Goal: Task Accomplishment & Management: Complete application form

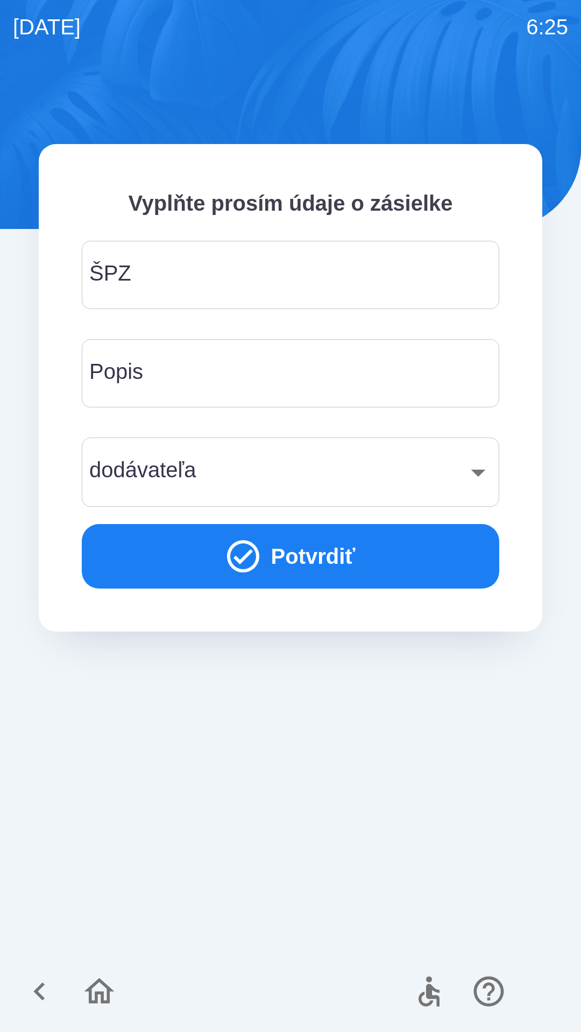
click at [210, 285] on input "ŠPZ" at bounding box center [290, 275] width 391 height 42
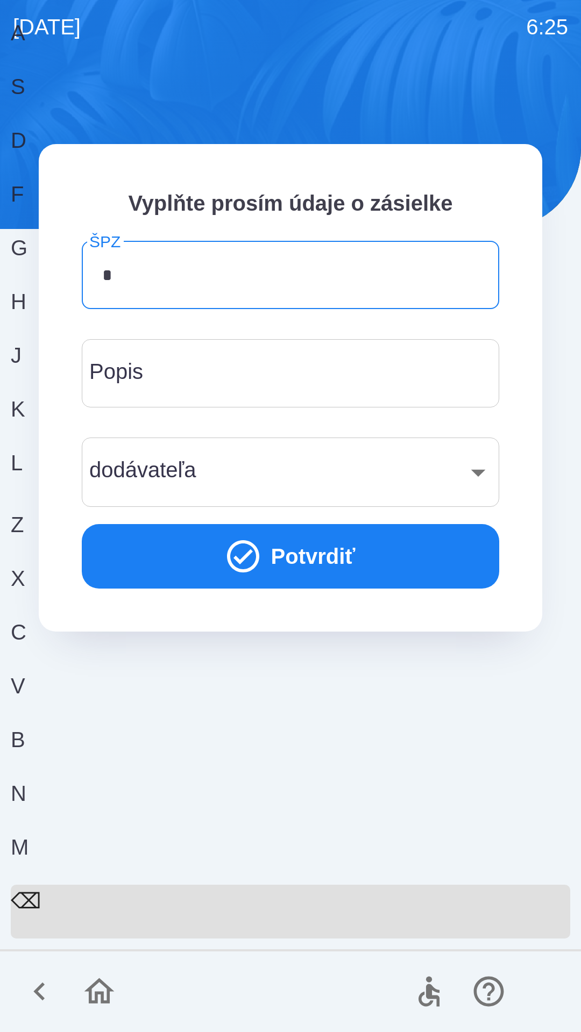
click at [47, 562] on div "Z" at bounding box center [286, 536] width 551 height 54
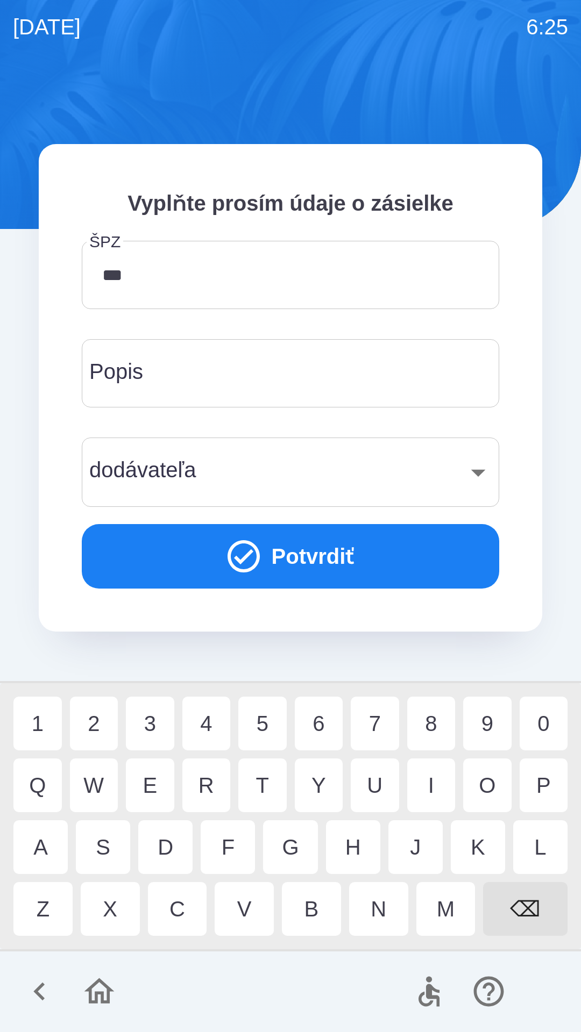
click at [476, 726] on div "9" at bounding box center [487, 724] width 48 height 54
click at [37, 725] on div "1" at bounding box center [37, 724] width 48 height 54
type input "*******"
click at [203, 380] on input "Popis" at bounding box center [290, 373] width 391 height 42
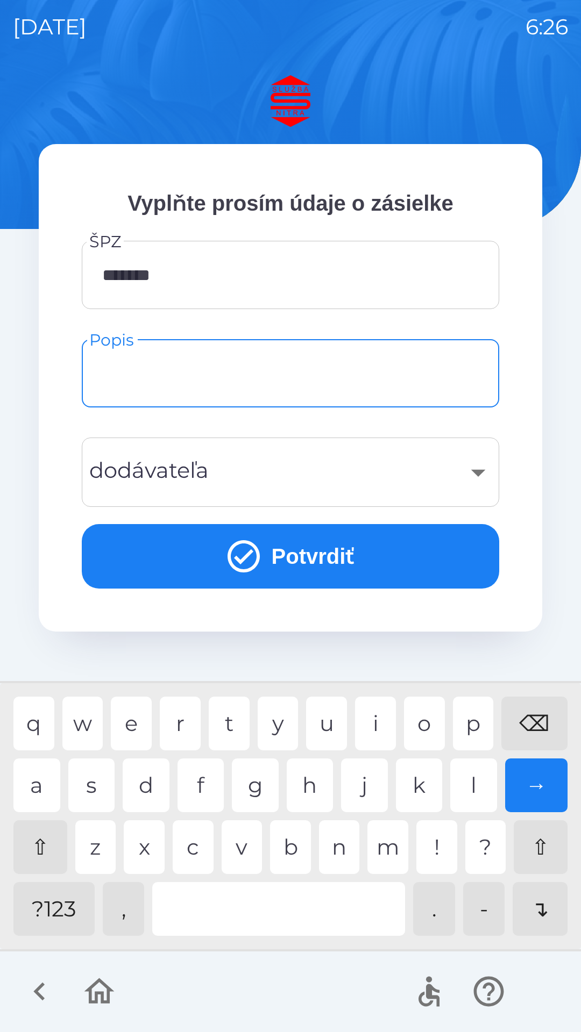
click at [144, 476] on div "​" at bounding box center [290, 473] width 391 height 44
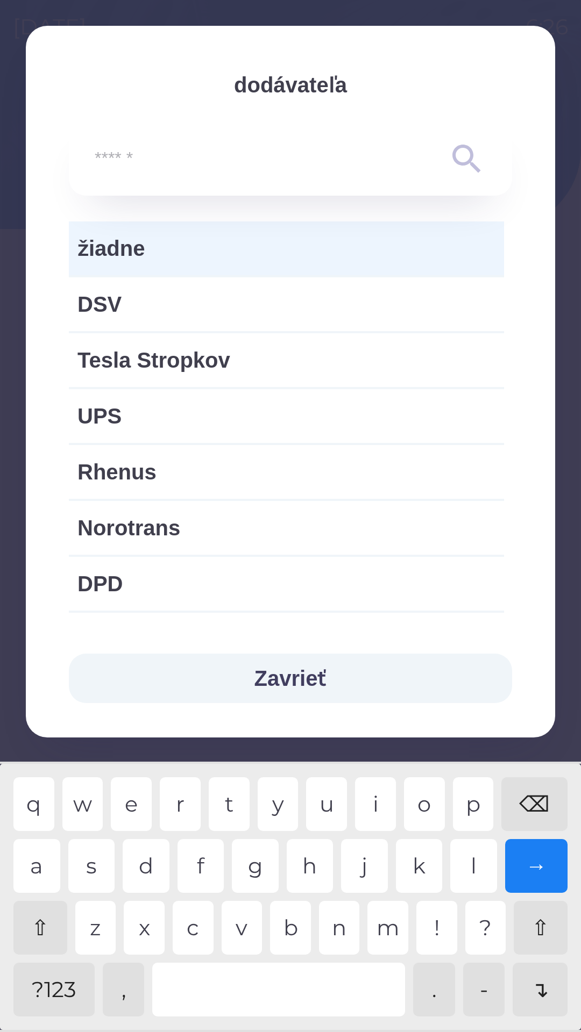
click at [160, 252] on span "žiadne" at bounding box center [286, 248] width 418 height 32
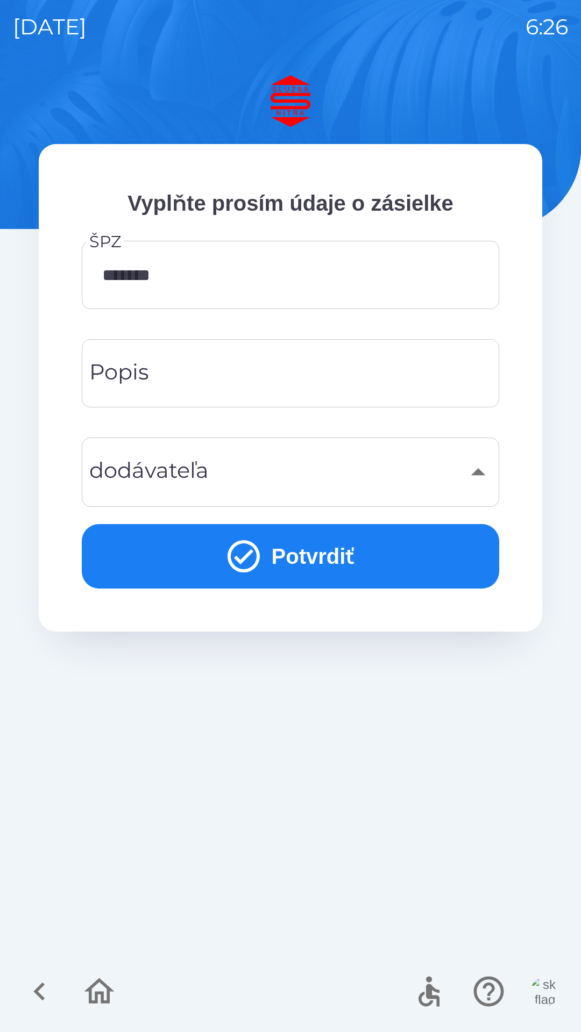
click at [476, 475] on div "​" at bounding box center [290, 473] width 391 height 44
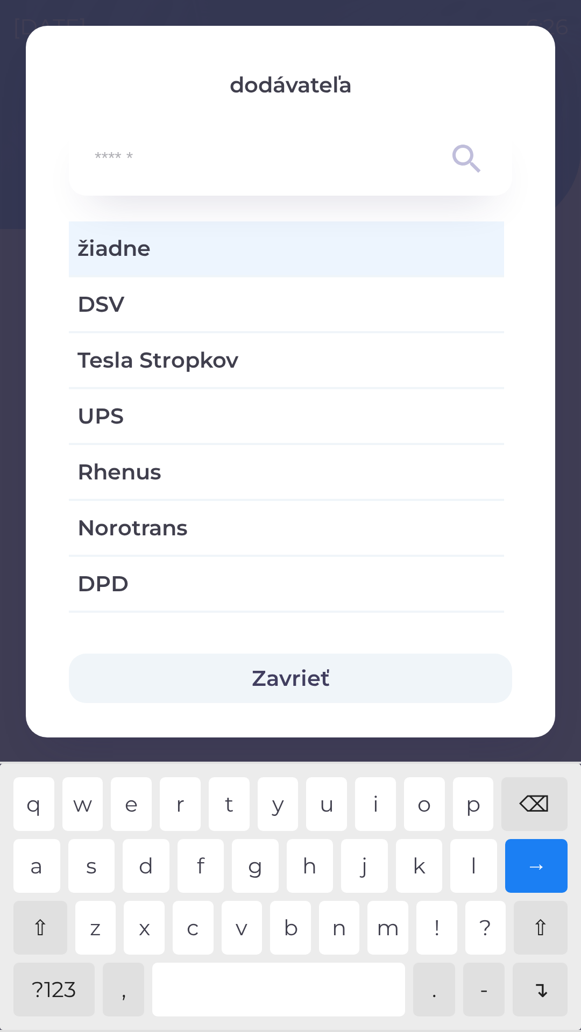
click at [137, 673] on button "Zavrieť" at bounding box center [290, 678] width 443 height 49
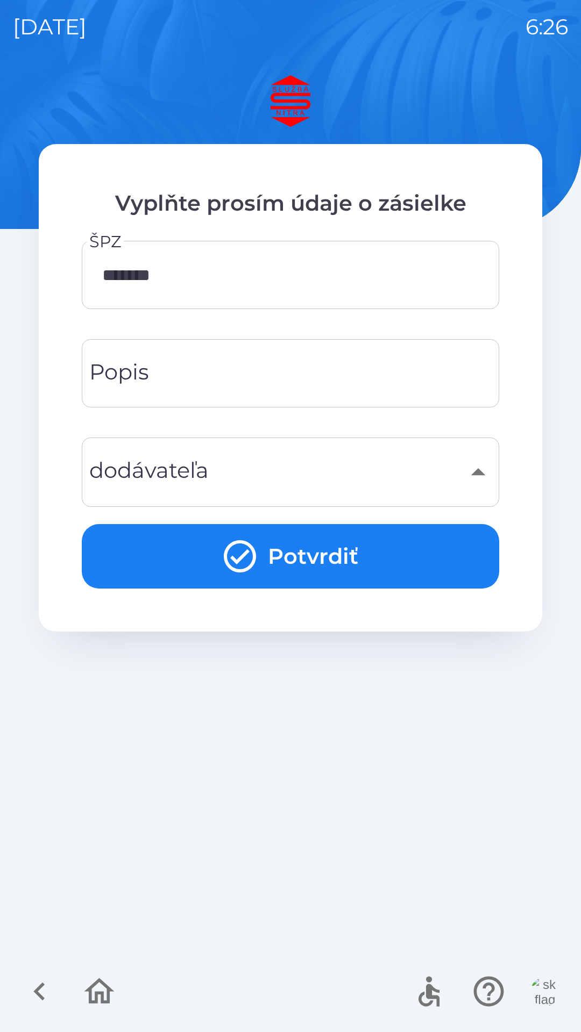
click at [340, 547] on button "Potvrdiť" at bounding box center [290, 556] width 417 height 65
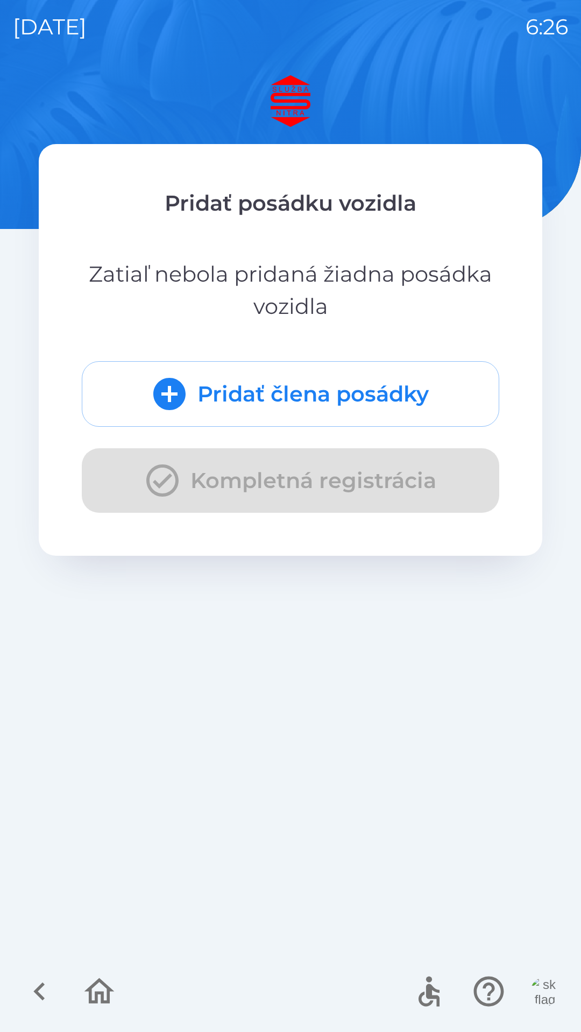
click at [259, 390] on button "Pridať člena posádky" at bounding box center [290, 394] width 417 height 66
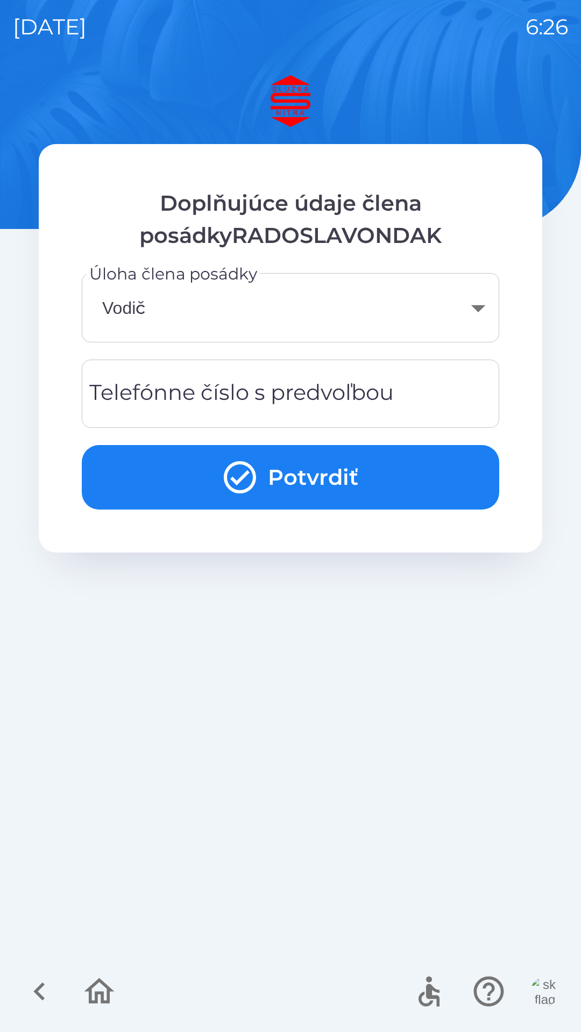
click at [238, 397] on div "Telefónne číslo s predvoľbou Telefónne číslo s predvoľbou" at bounding box center [290, 394] width 417 height 68
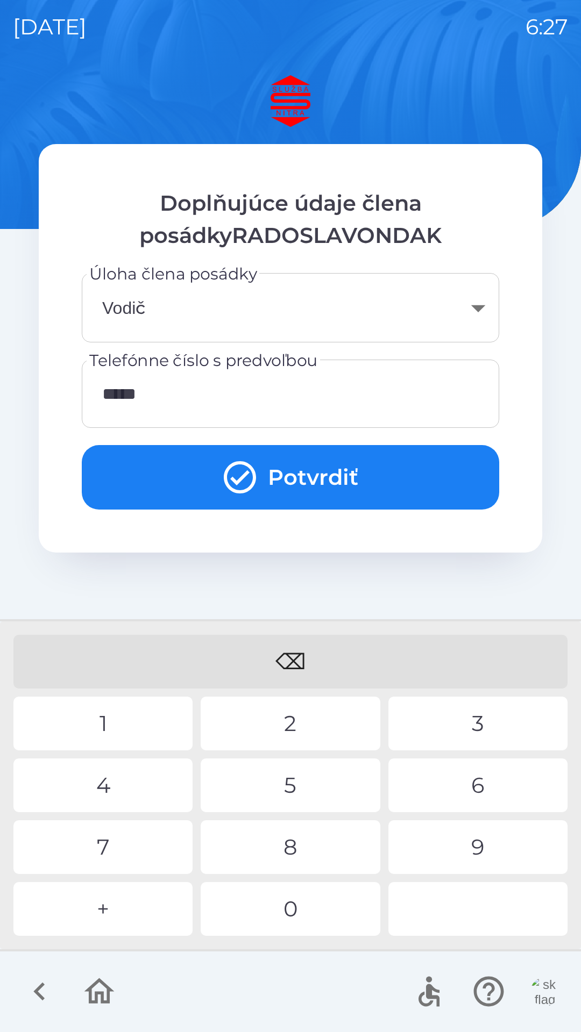
click at [475, 838] on div "9" at bounding box center [477, 848] width 179 height 54
click at [295, 850] on div "8" at bounding box center [290, 848] width 179 height 54
click at [99, 786] on div "4" at bounding box center [102, 786] width 179 height 54
type input "**********"
click at [348, 302] on body "**********" at bounding box center [290, 516] width 581 height 1032
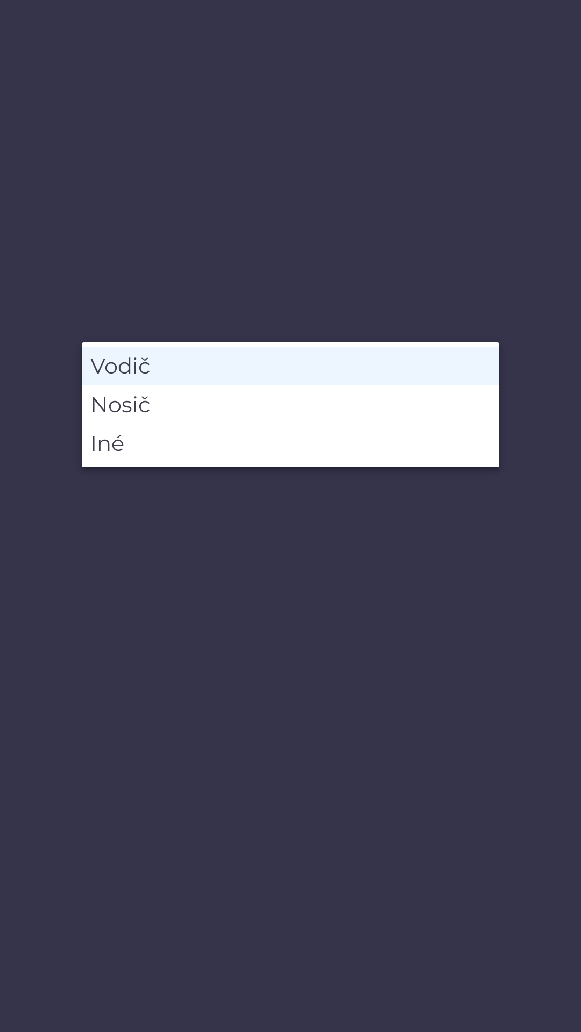
click at [218, 269] on div at bounding box center [290, 516] width 581 height 1032
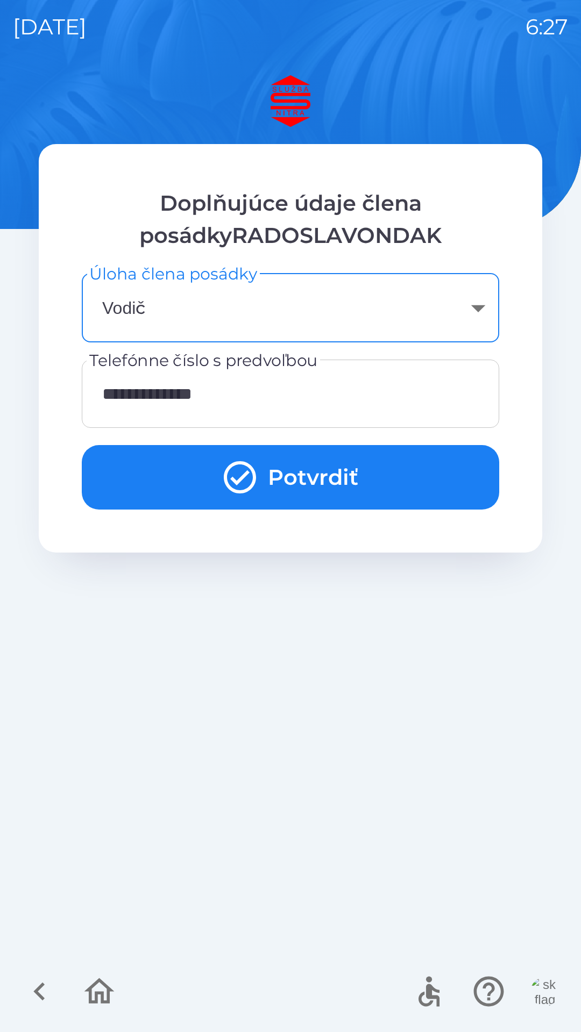
click at [305, 473] on button "Potvrdiť" at bounding box center [290, 477] width 417 height 65
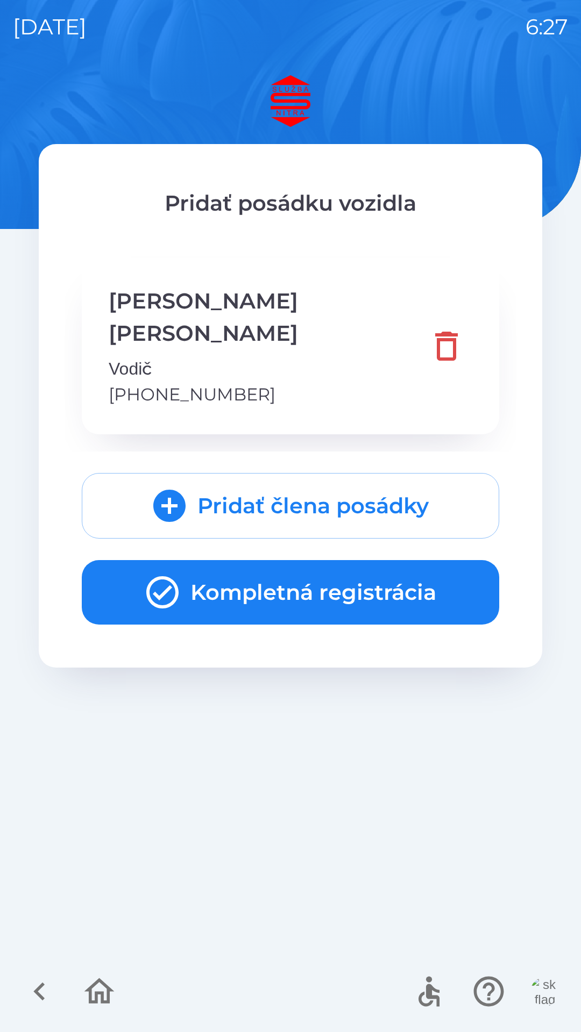
click at [268, 560] on button "Kompletná registrácia" at bounding box center [290, 592] width 417 height 65
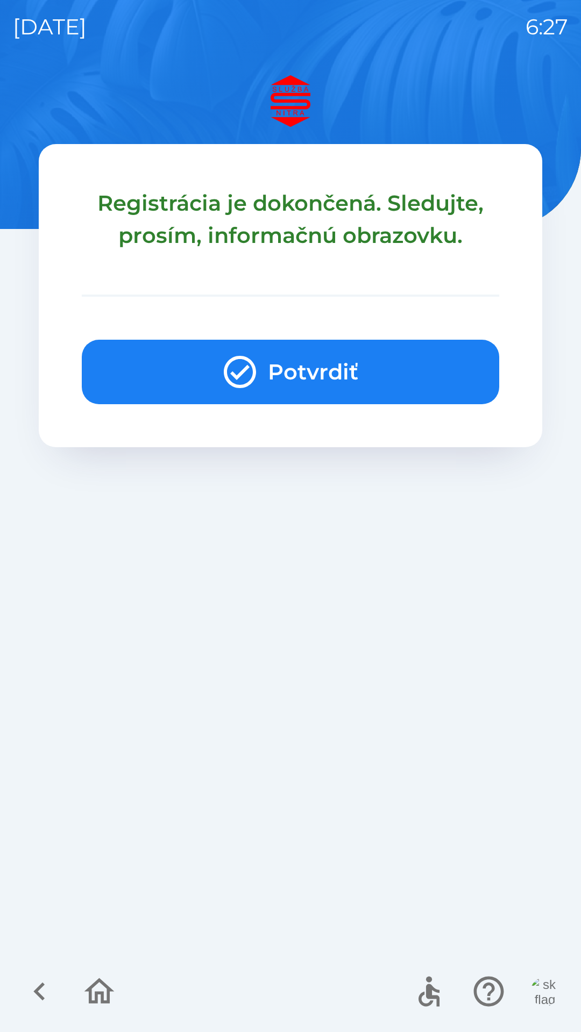
click at [319, 361] on button "Potvrdiť" at bounding box center [290, 372] width 417 height 65
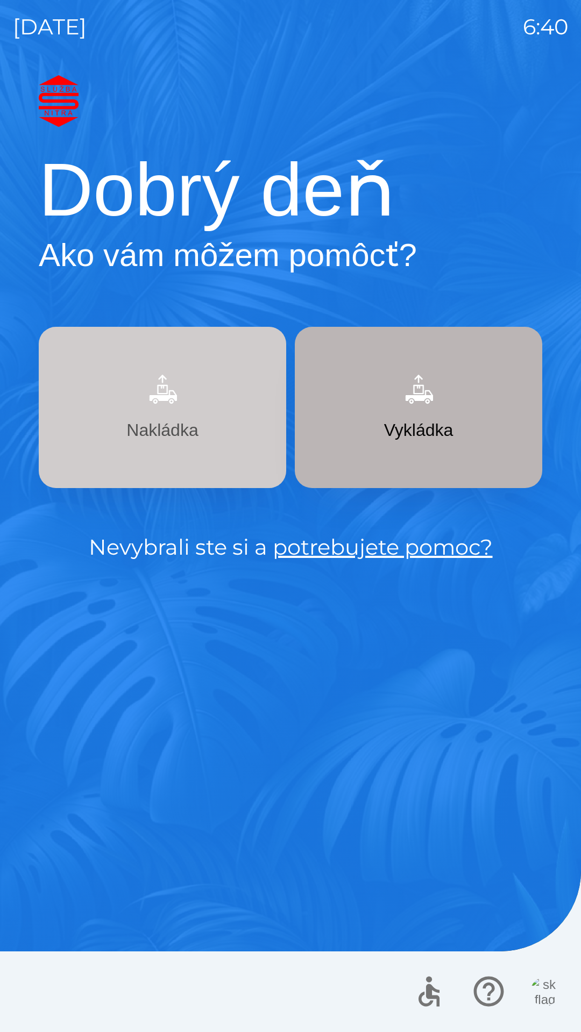
click at [170, 407] on img "button" at bounding box center [162, 389] width 47 height 47
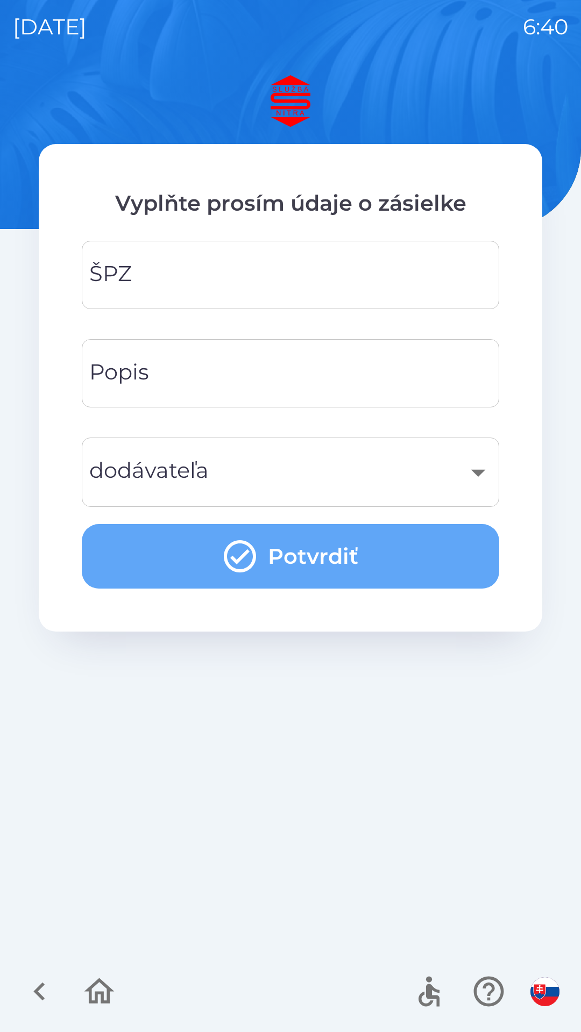
click at [284, 559] on button "Potvrdiť" at bounding box center [290, 556] width 417 height 65
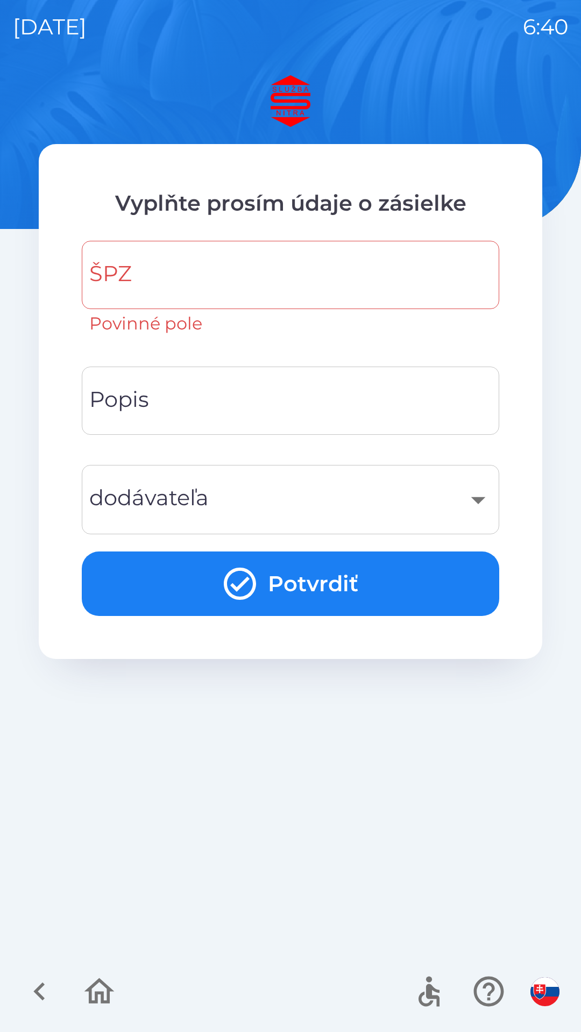
click at [229, 270] on input "ŠPZ" at bounding box center [290, 275] width 391 height 42
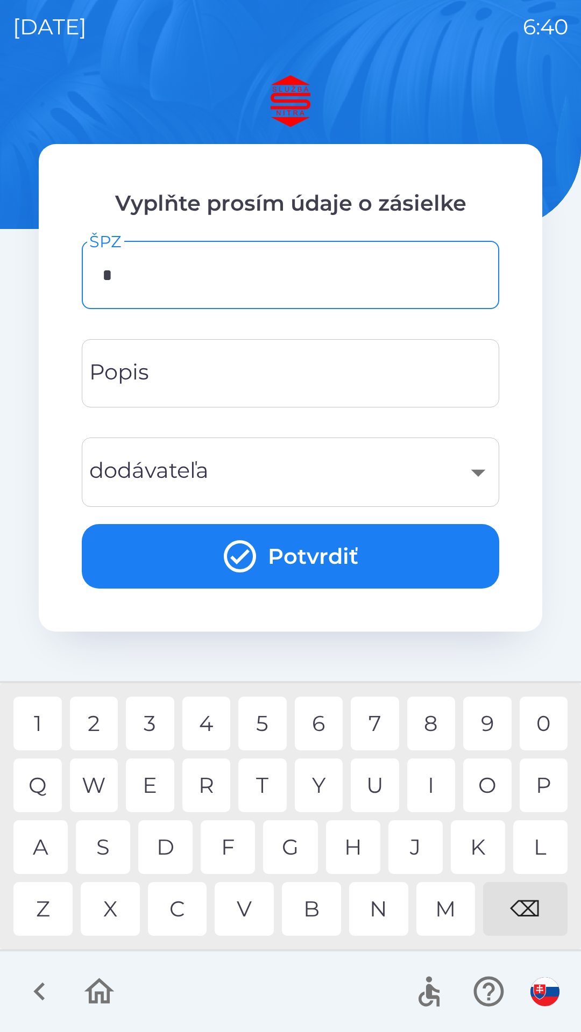
click at [297, 847] on div "G" at bounding box center [290, 848] width 54 height 54
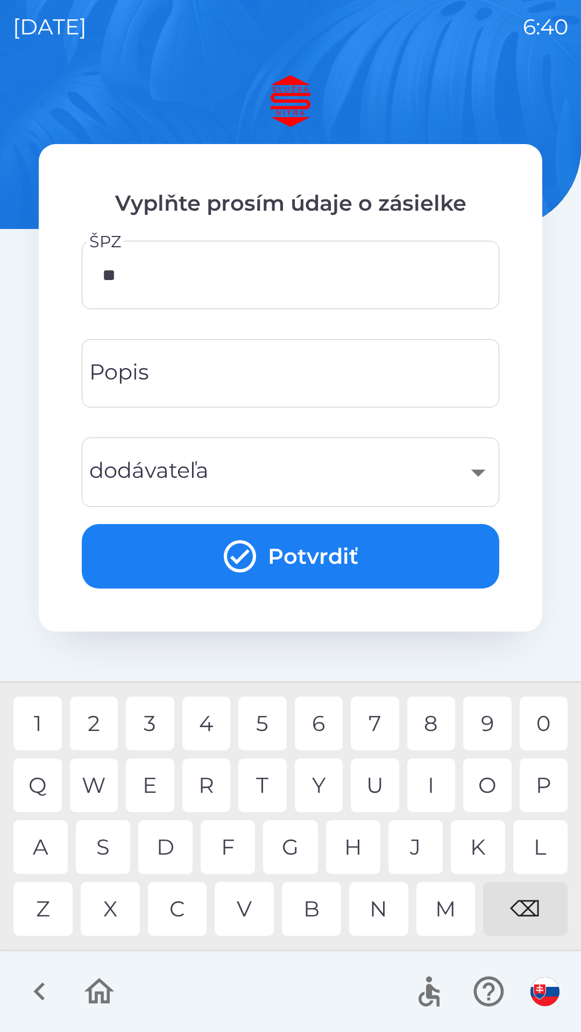
click at [149, 782] on div "E" at bounding box center [150, 786] width 48 height 54
click at [373, 731] on div "7" at bounding box center [375, 724] width 48 height 54
click at [374, 722] on div "7" at bounding box center [375, 724] width 48 height 54
click at [261, 724] on div "5" at bounding box center [262, 724] width 48 height 54
click at [378, 720] on div "7" at bounding box center [375, 724] width 48 height 54
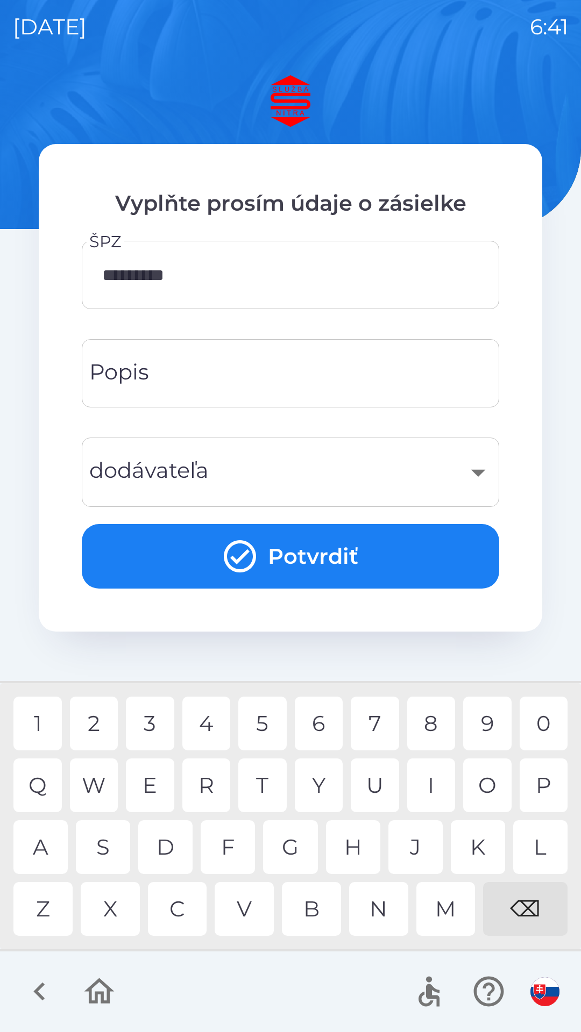
click at [290, 840] on div "G" at bounding box center [290, 848] width 54 height 54
click at [158, 782] on div "E" at bounding box center [150, 786] width 48 height 54
click at [434, 719] on div "8" at bounding box center [431, 724] width 48 height 54
click at [320, 721] on div "6" at bounding box center [319, 724] width 48 height 54
click at [95, 723] on div "2" at bounding box center [94, 724] width 48 height 54
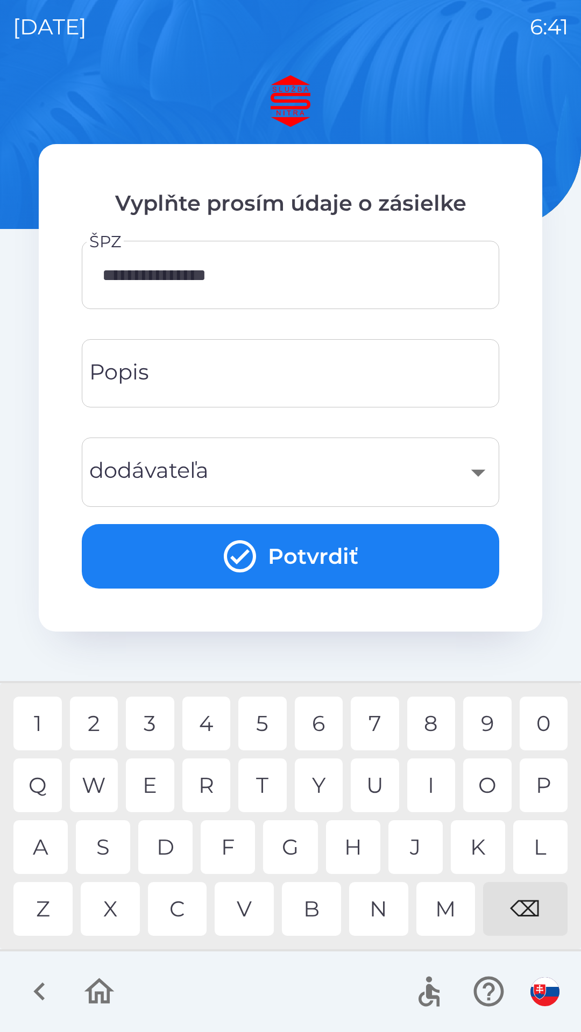
click at [39, 842] on div "A" at bounding box center [40, 848] width 54 height 54
type input "**********"
click at [183, 903] on div "C" at bounding box center [177, 909] width 59 height 54
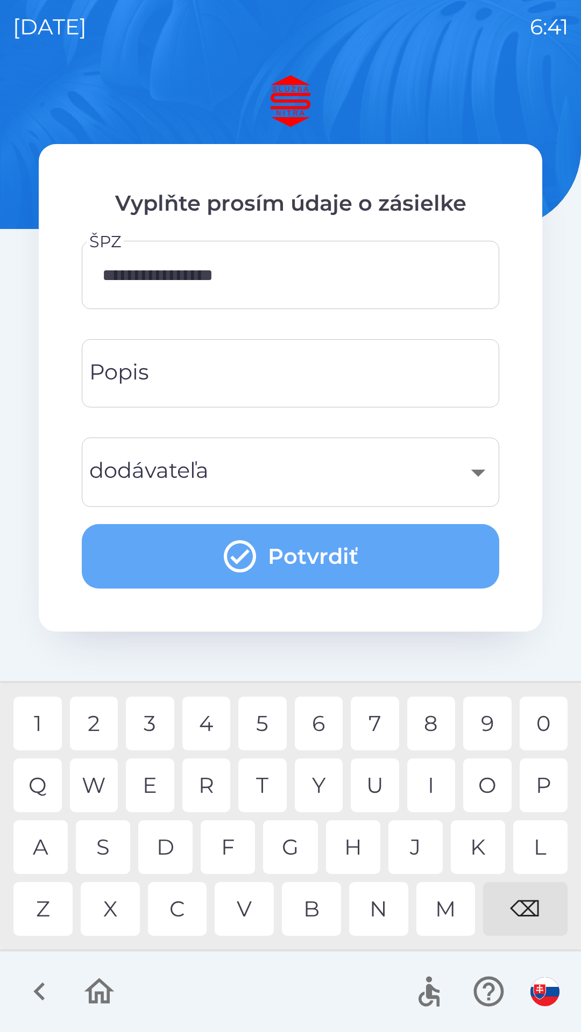
click at [274, 558] on button "Potvrdiť" at bounding box center [290, 556] width 417 height 65
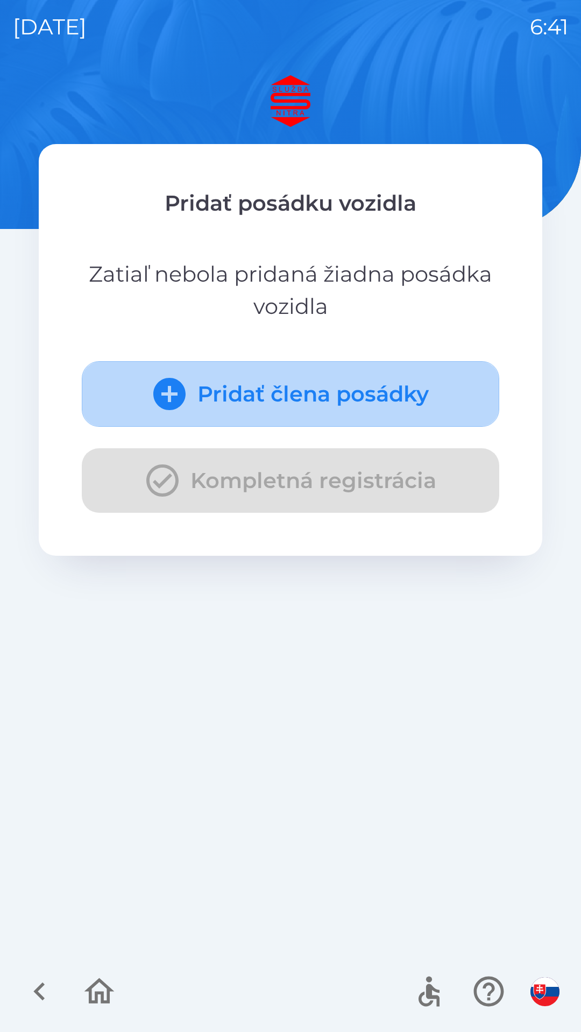
click at [166, 397] on icon "submit" at bounding box center [169, 394] width 32 height 32
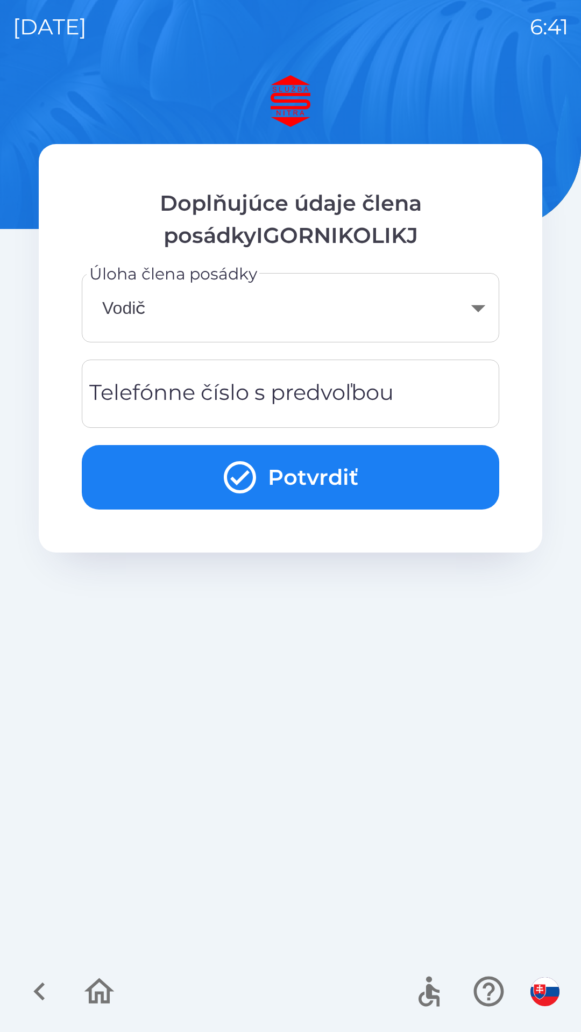
click at [284, 474] on button "Potvrdiť" at bounding box center [290, 477] width 417 height 65
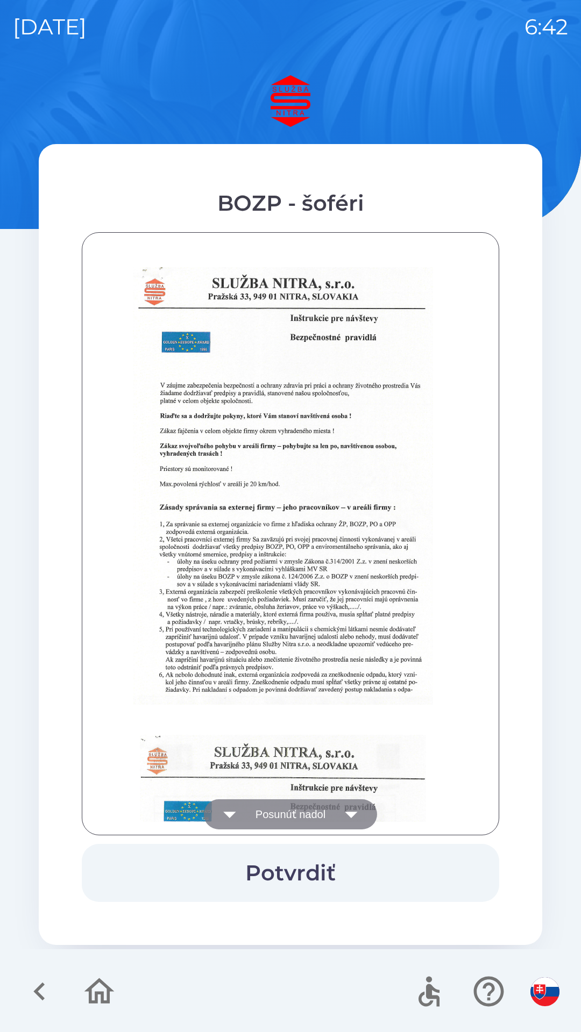
click at [337, 810] on button "Posunúť nadol" at bounding box center [290, 815] width 173 height 30
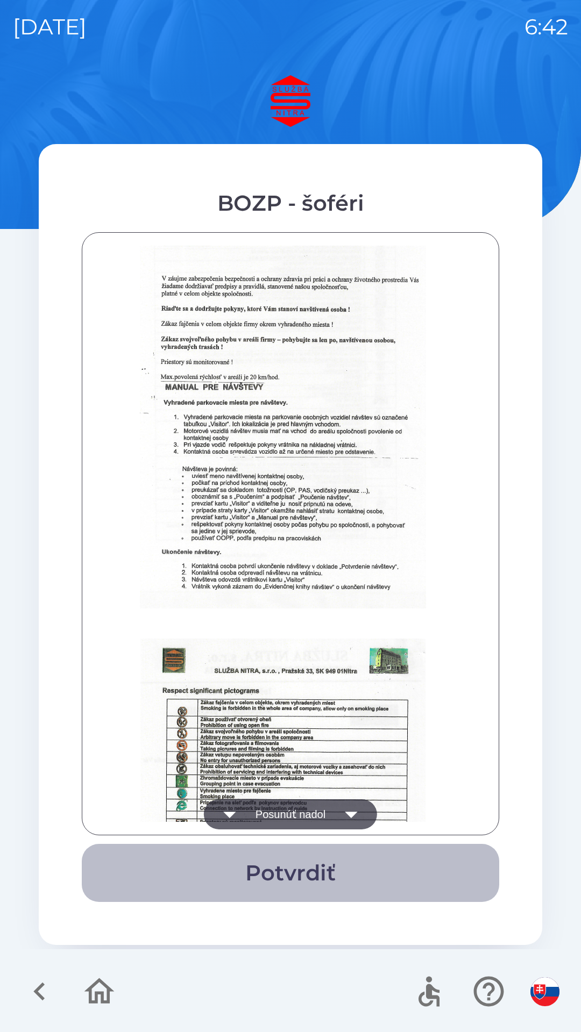
click at [294, 865] on button "Potvrdiť" at bounding box center [290, 873] width 417 height 58
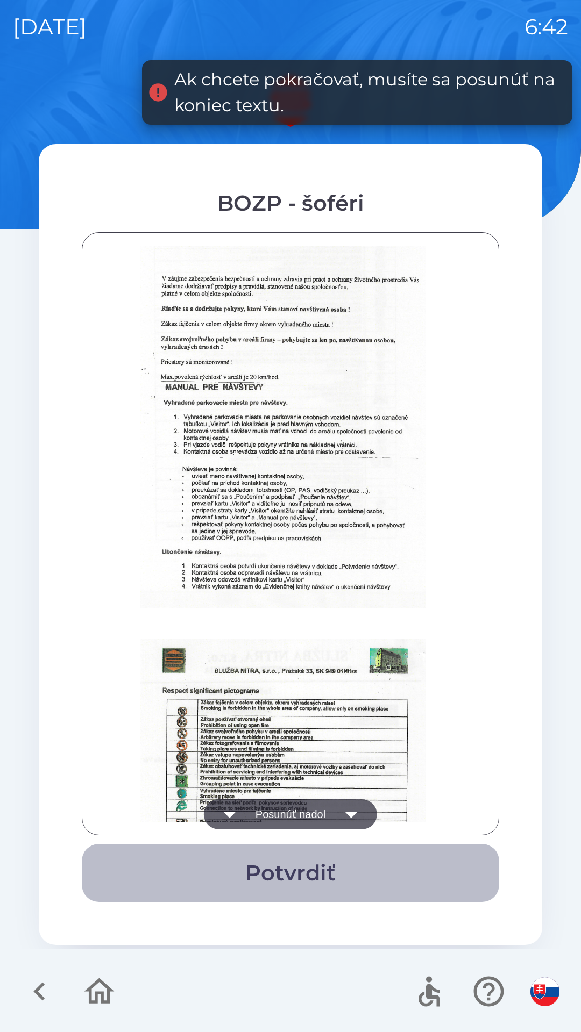
click at [308, 871] on button "Potvrdiť" at bounding box center [290, 873] width 417 height 58
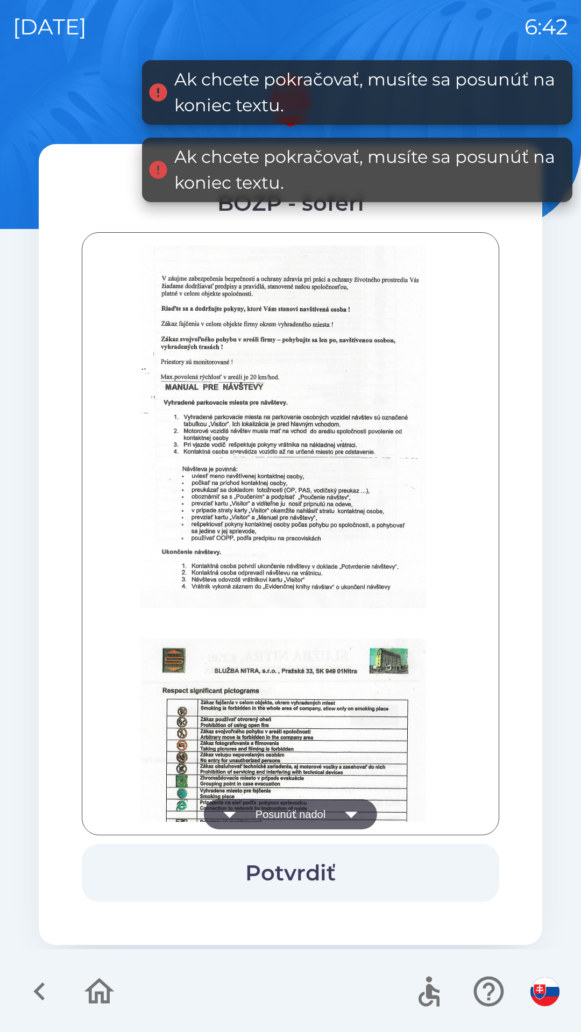
click at [366, 809] on icon "button" at bounding box center [351, 815] width 30 height 30
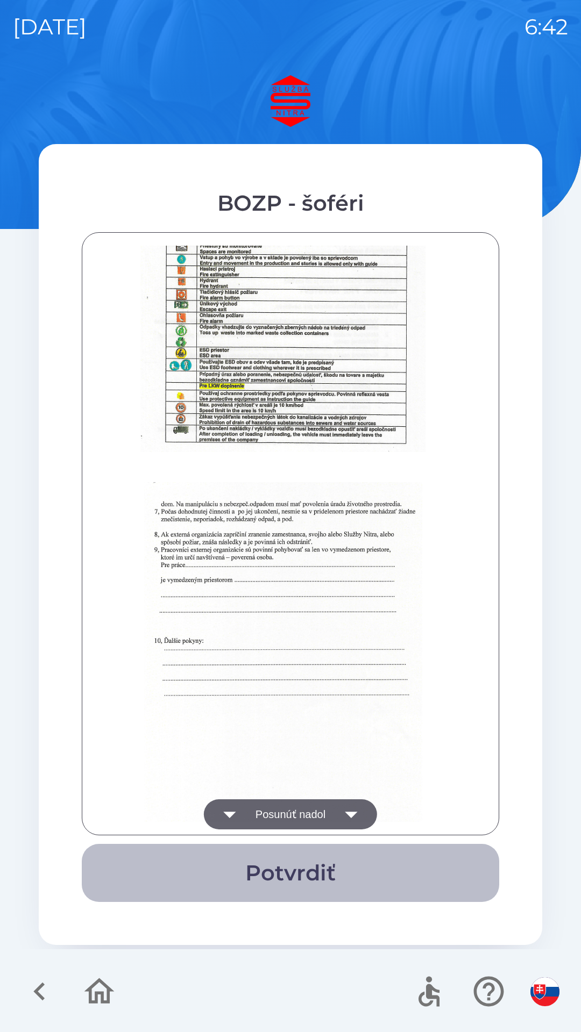
click at [300, 875] on button "Potvrdiť" at bounding box center [290, 873] width 417 height 58
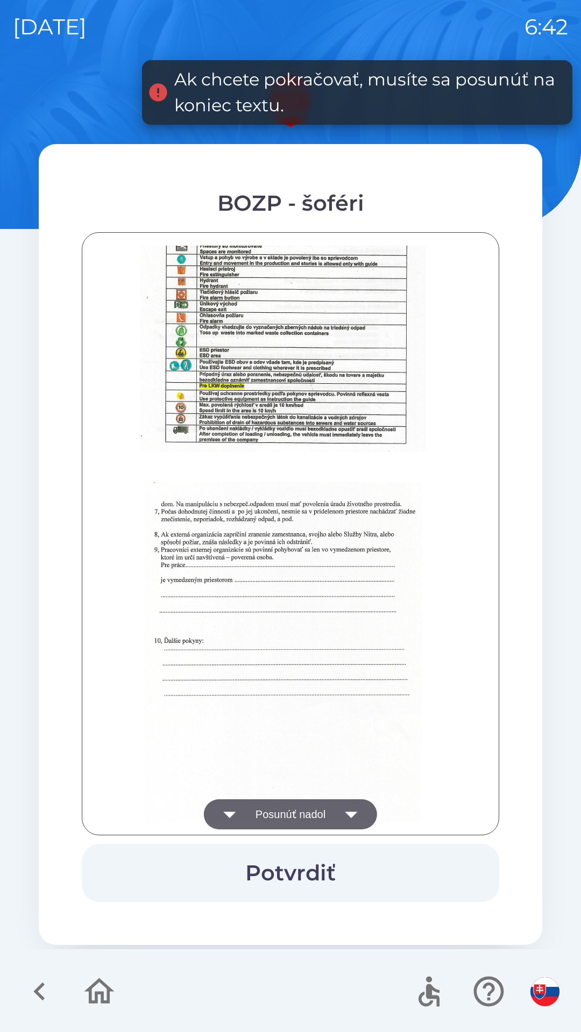
click at [303, 875] on button "Potvrdiť" at bounding box center [290, 873] width 417 height 58
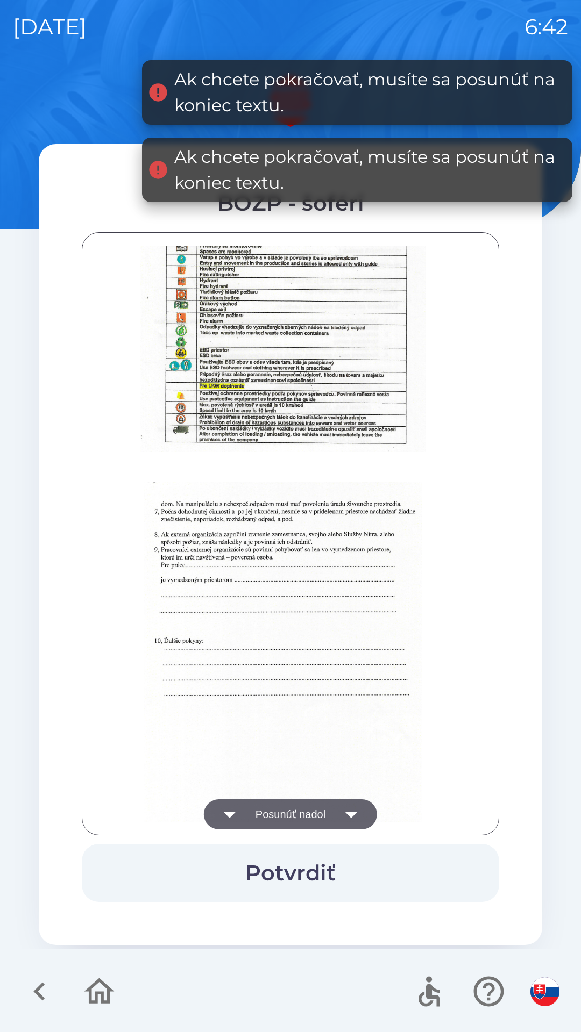
click at [542, 990] on img "button" at bounding box center [544, 992] width 29 height 29
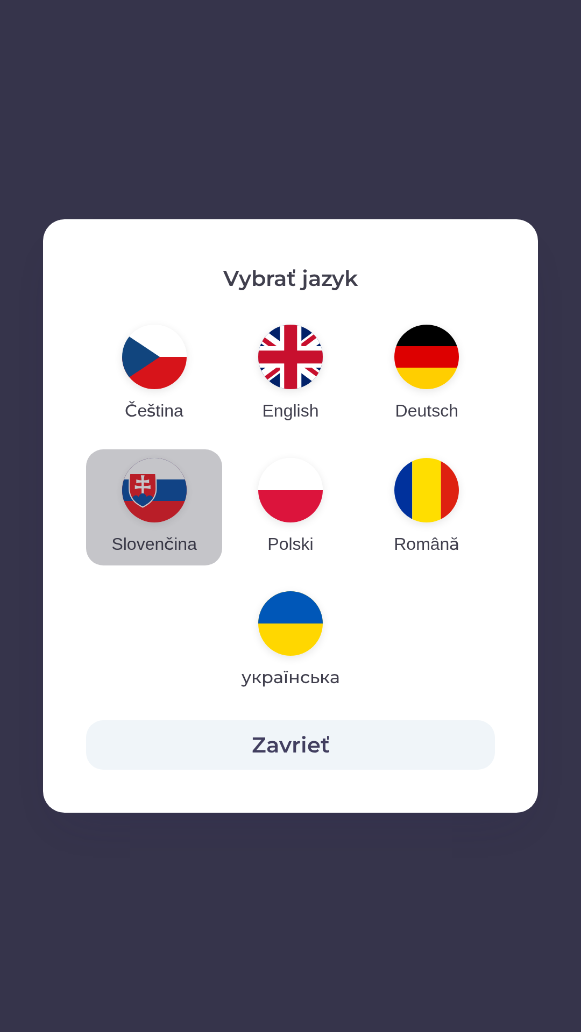
click at [156, 489] on img "button" at bounding box center [154, 490] width 65 height 65
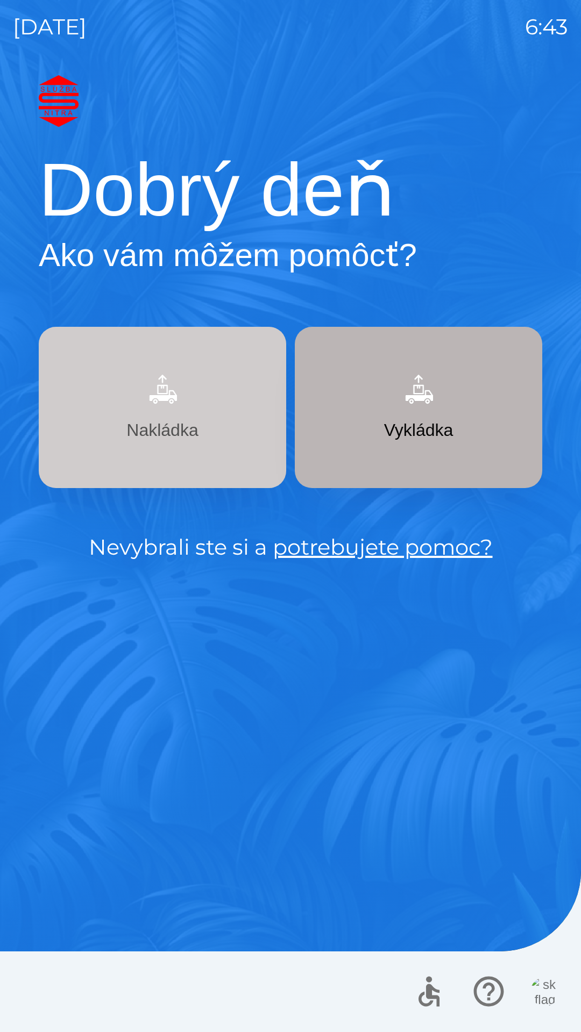
click at [167, 408] on img "button" at bounding box center [162, 389] width 47 height 47
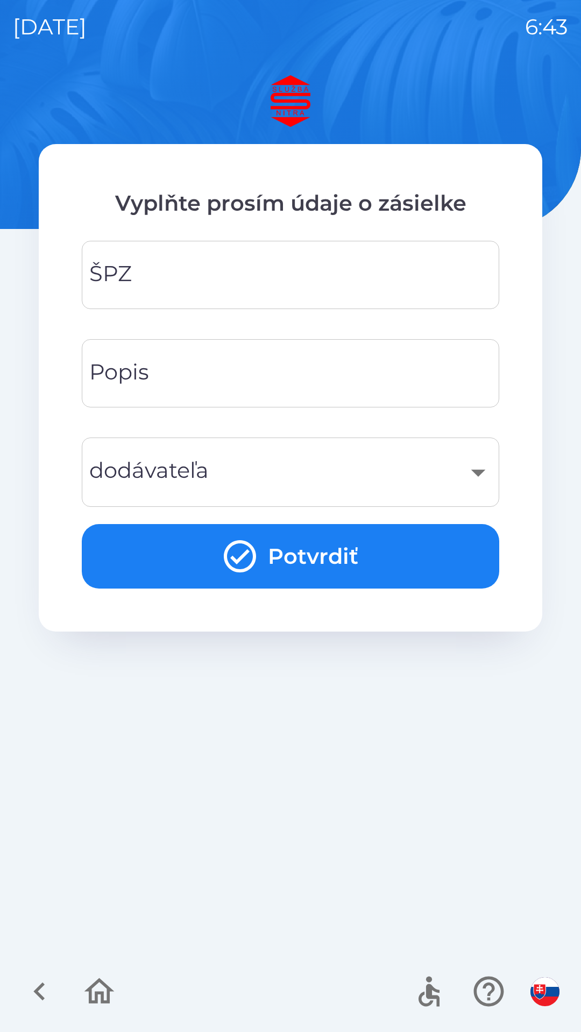
click at [186, 265] on input "ŠPZ" at bounding box center [290, 275] width 391 height 42
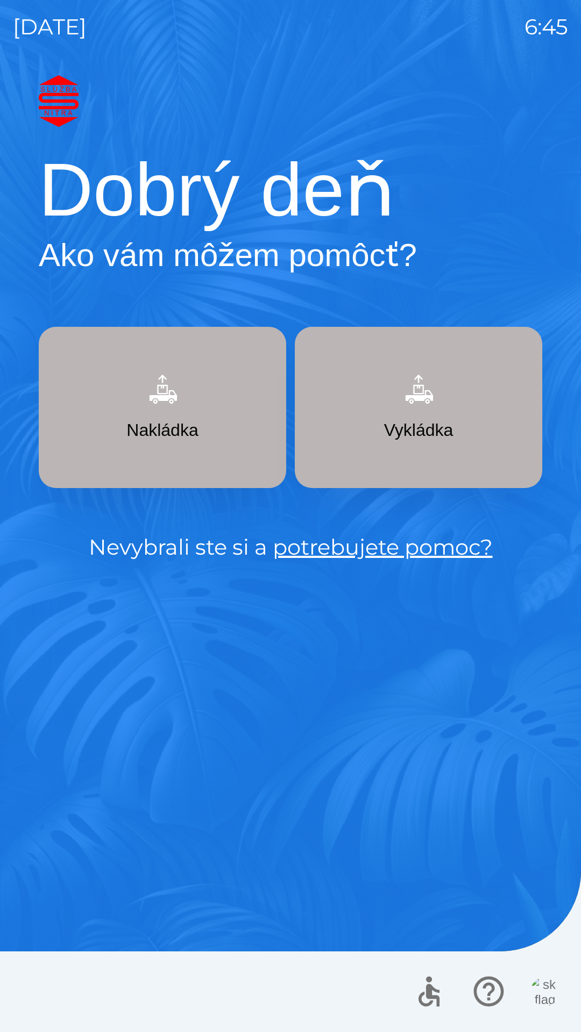
click at [222, 200] on h1 "Dobrý deň" at bounding box center [290, 189] width 503 height 91
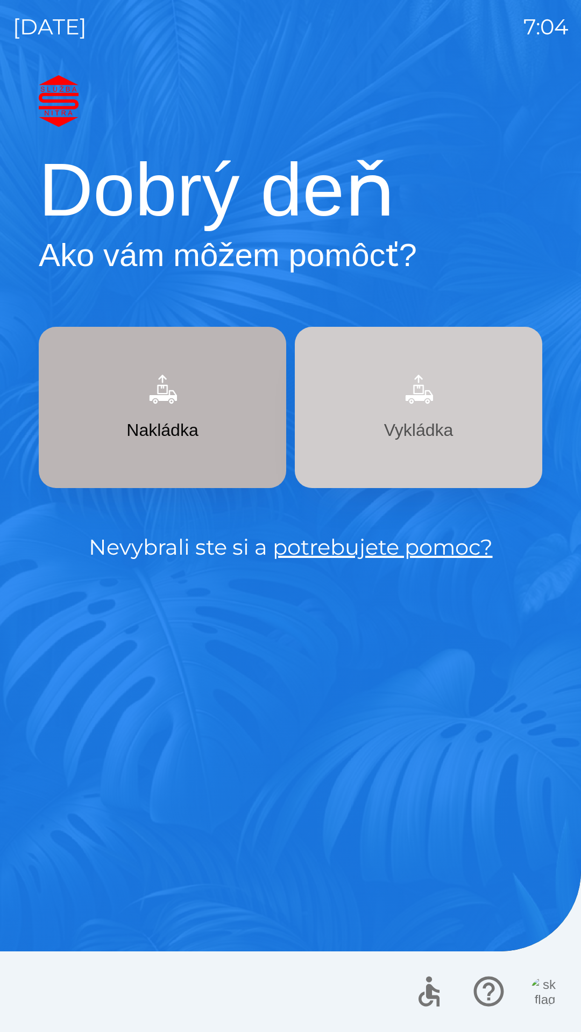
click at [474, 445] on button "Vykládka" at bounding box center [418, 407] width 247 height 161
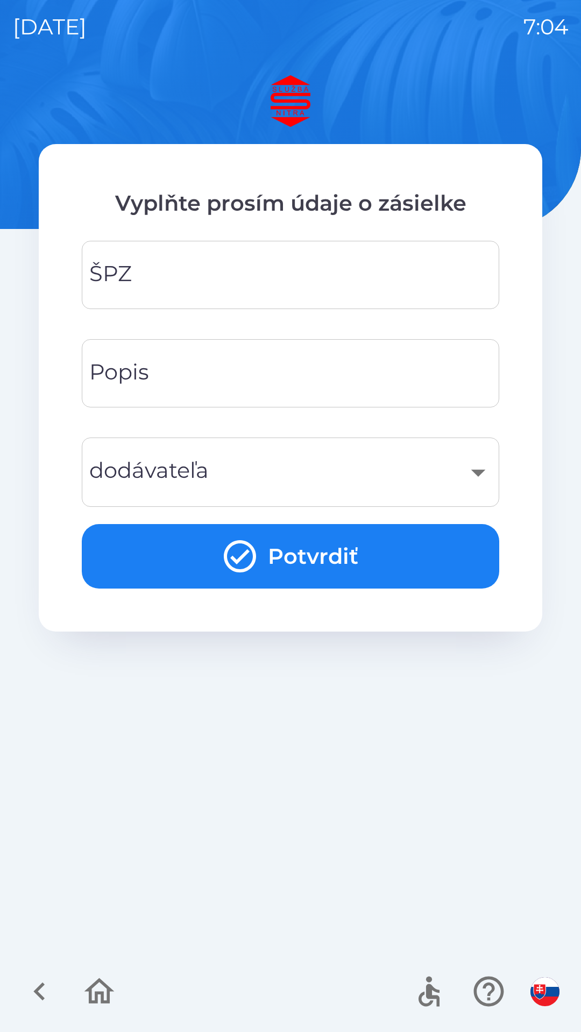
click at [331, 262] on input "ŠPZ" at bounding box center [290, 275] width 391 height 42
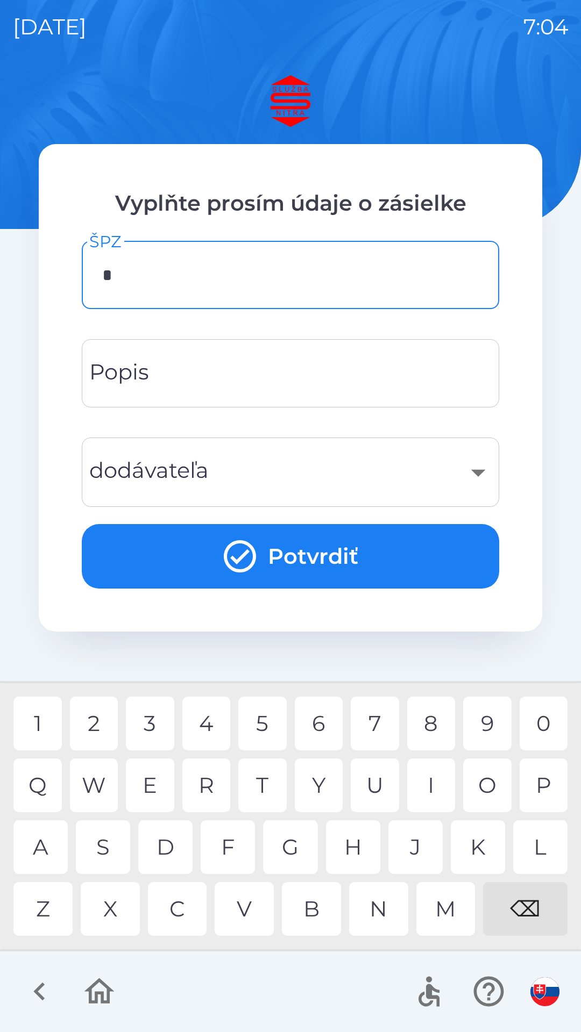
click at [265, 722] on div "5" at bounding box center [262, 724] width 48 height 54
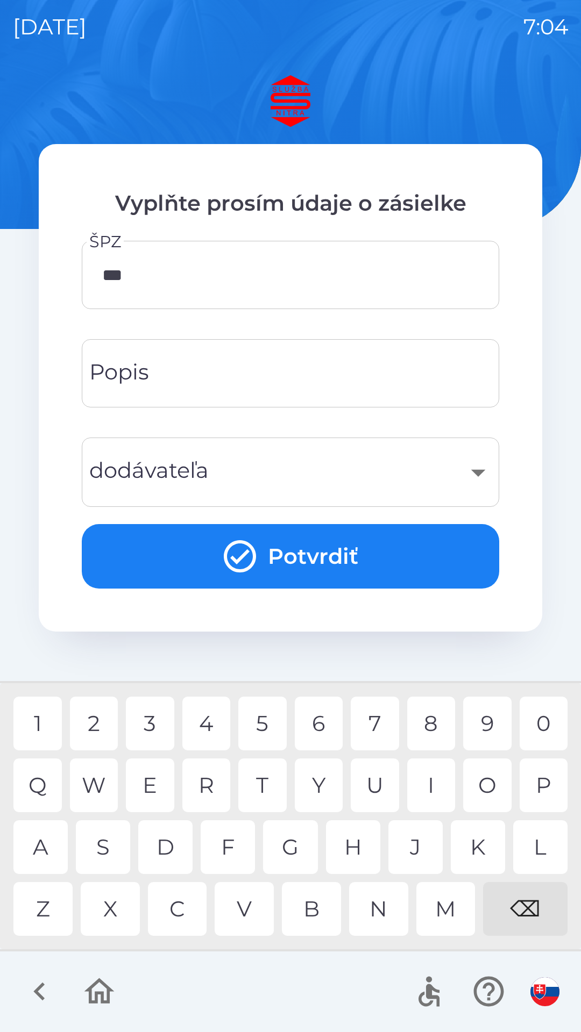
click at [103, 716] on div "2" at bounding box center [94, 724] width 48 height 54
click at [102, 717] on div "2" at bounding box center [94, 724] width 48 height 54
type input "*******"
click at [318, 362] on input "Popis" at bounding box center [290, 373] width 391 height 42
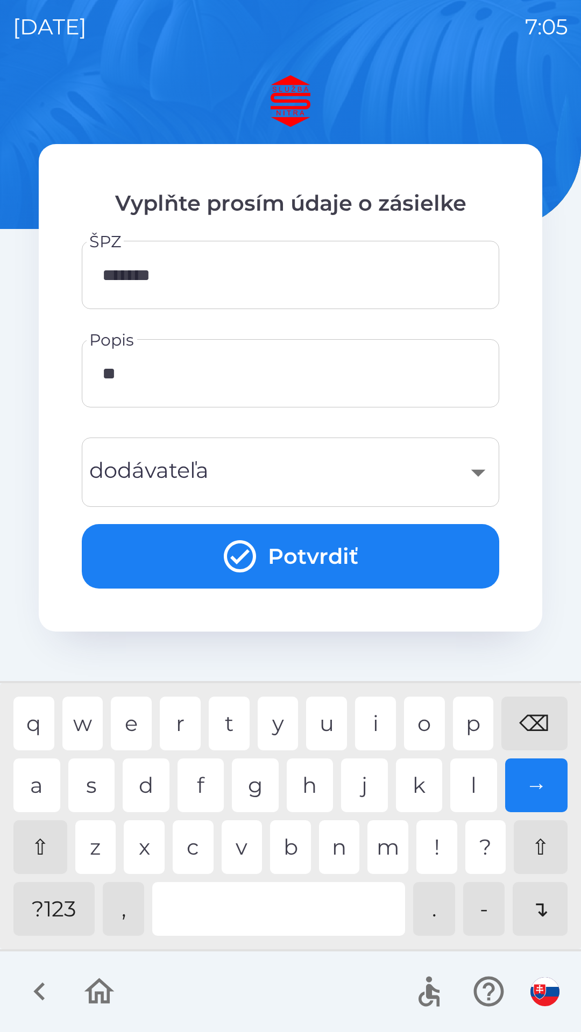
type input "***"
click at [106, 782] on div "s" at bounding box center [91, 786] width 47 height 54
click at [298, 453] on div "​" at bounding box center [290, 473] width 391 height 44
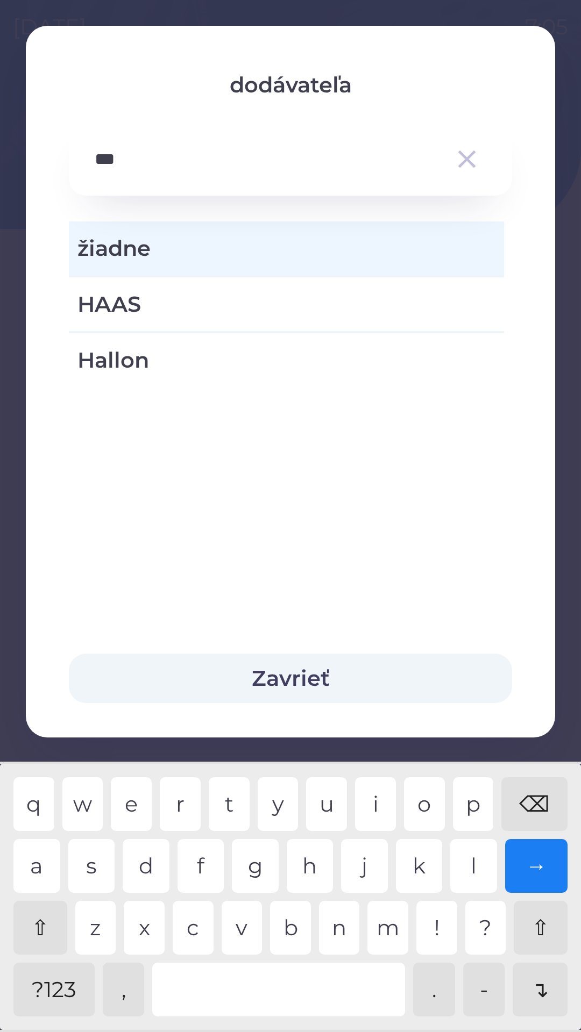
type input "****"
click at [95, 853] on div "s" at bounding box center [91, 866] width 47 height 54
click at [305, 294] on span "HAAS" at bounding box center [286, 304] width 418 height 32
type input "***"
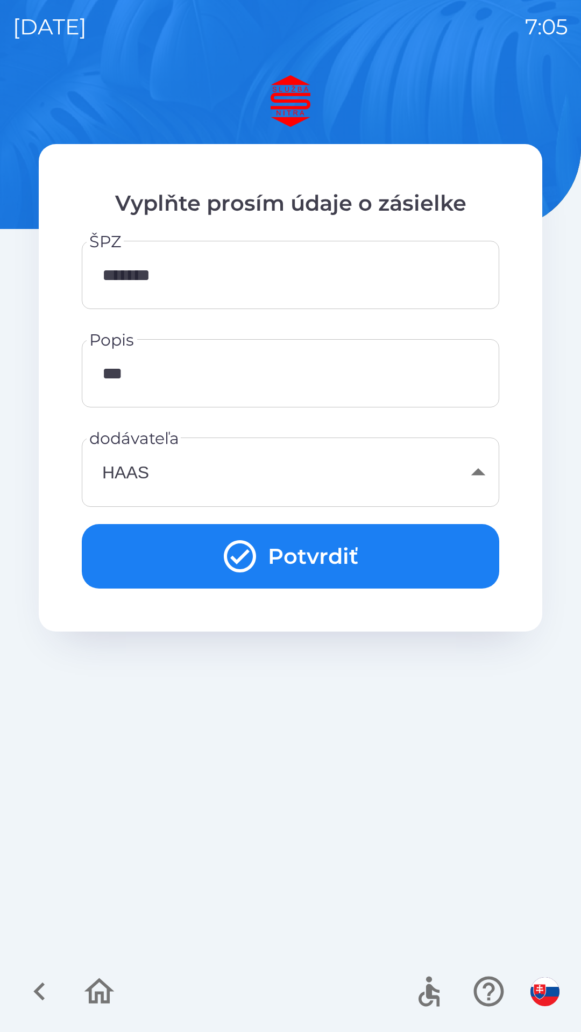
click at [448, 552] on button "Potvrdiť" at bounding box center [290, 556] width 417 height 65
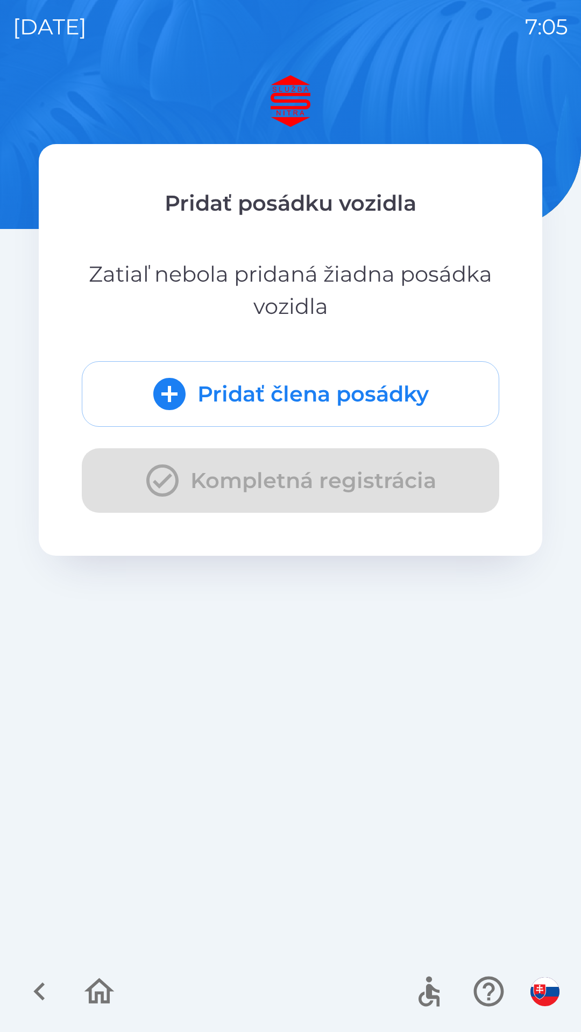
click at [395, 394] on button "Pridať člena posádky" at bounding box center [290, 394] width 417 height 66
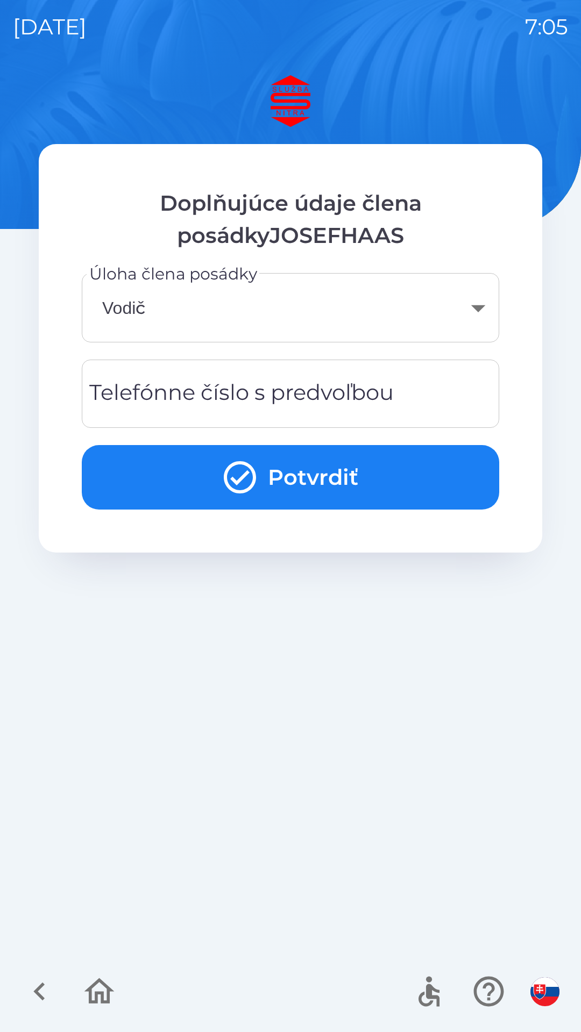
click at [405, 395] on input "Telefónne číslo s predvoľbou" at bounding box center [290, 394] width 391 height 42
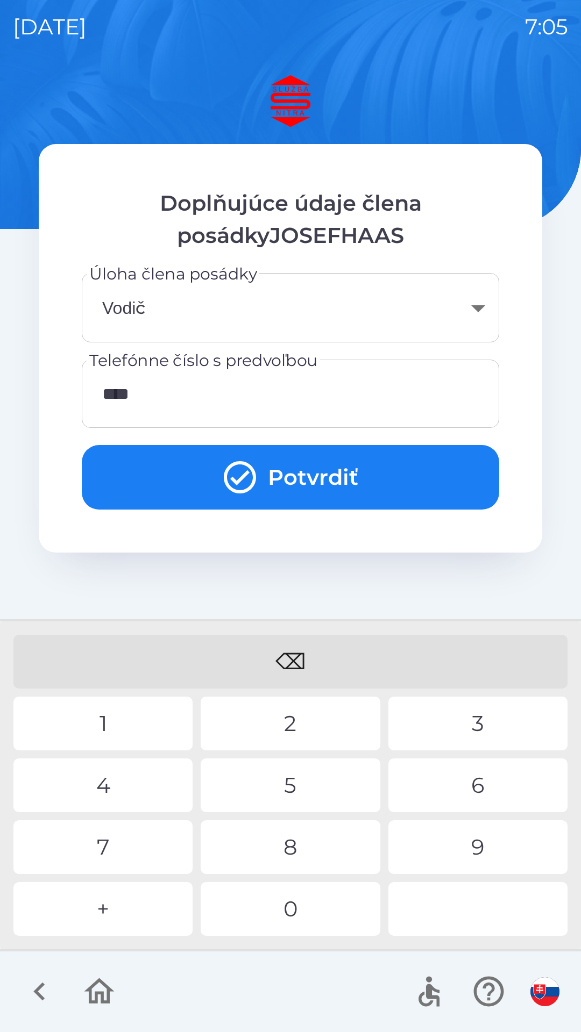
click at [290, 921] on div "0" at bounding box center [290, 909] width 179 height 54
click at [489, 787] on div "6" at bounding box center [477, 786] width 179 height 54
click at [312, 913] on div "0" at bounding box center [290, 909] width 179 height 54
click at [111, 713] on div "1" at bounding box center [102, 724] width 179 height 54
click at [260, 904] on div "0" at bounding box center [290, 909] width 179 height 54
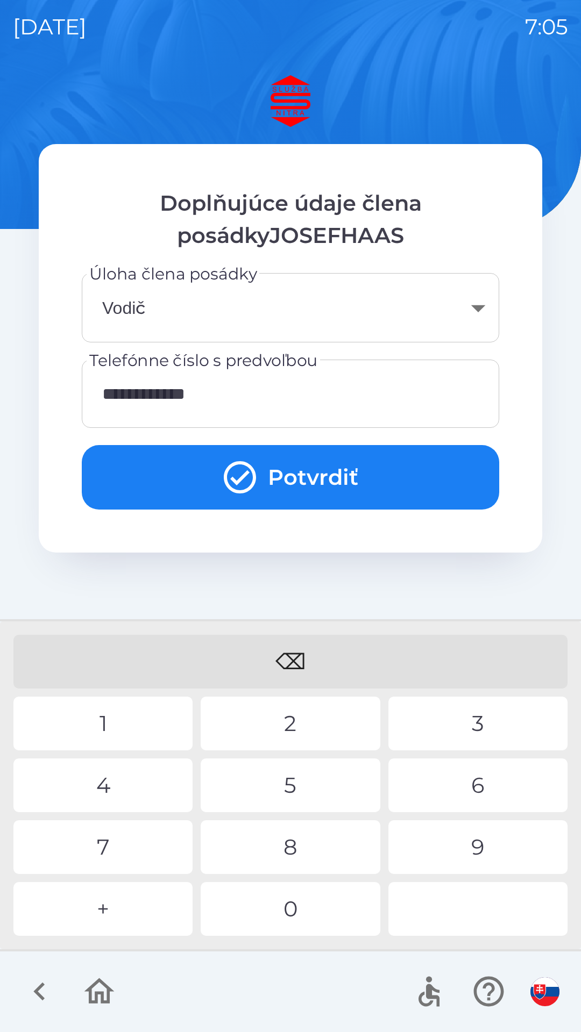
type input "**********"
click at [335, 475] on button "Potvrdiť" at bounding box center [290, 477] width 417 height 65
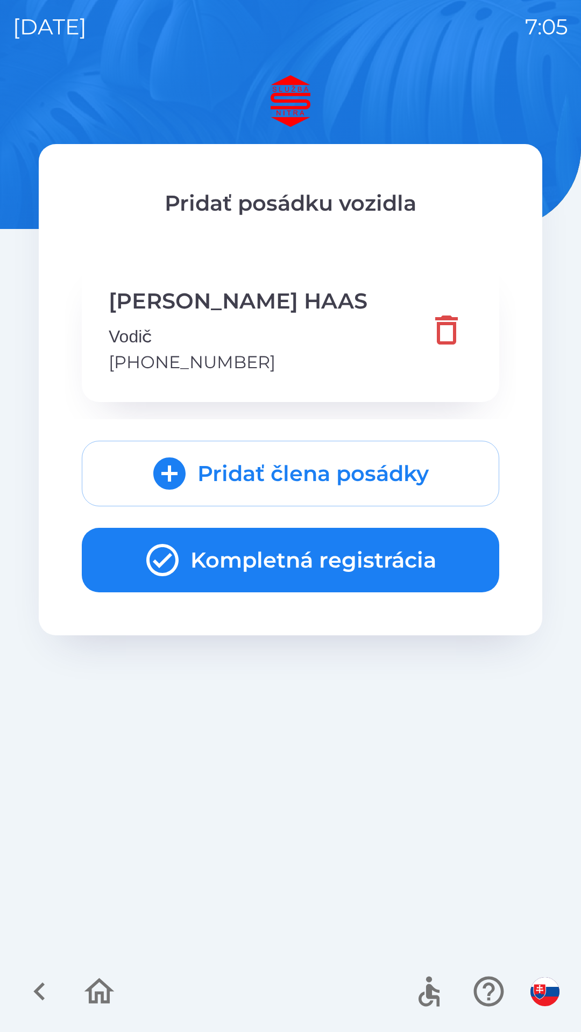
click at [423, 551] on button "Kompletná registrácia" at bounding box center [290, 560] width 417 height 65
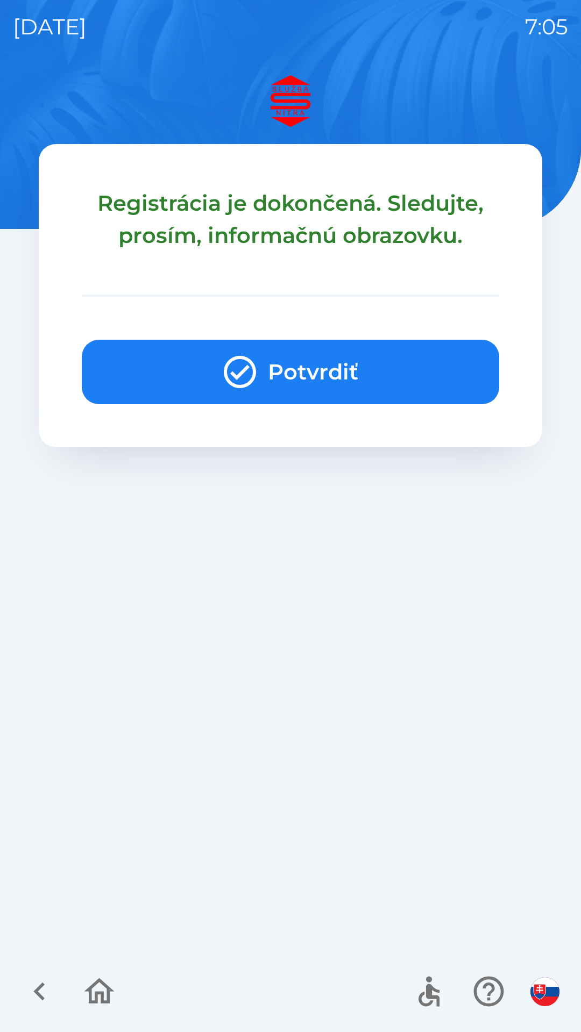
click at [390, 376] on button "Potvrdiť" at bounding box center [290, 372] width 417 height 65
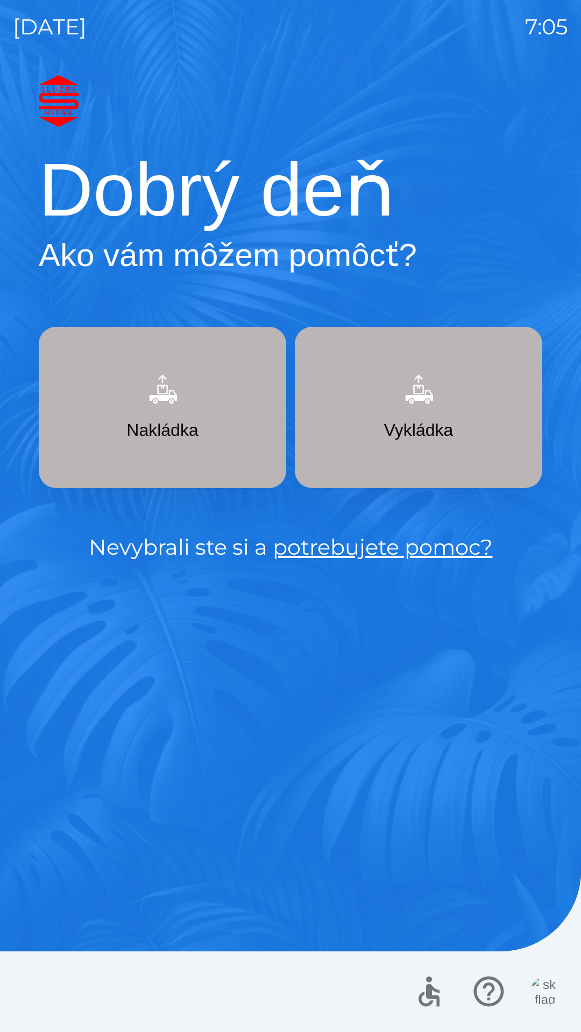
click at [230, 397] on button "Nakládka" at bounding box center [162, 407] width 247 height 161
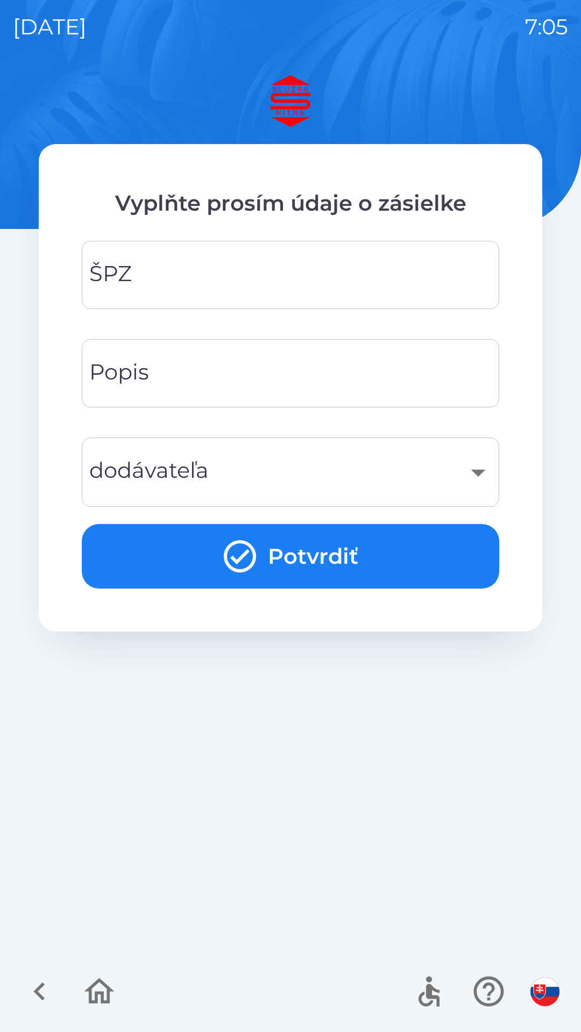
click at [350, 255] on input "ŠPZ" at bounding box center [290, 275] width 391 height 42
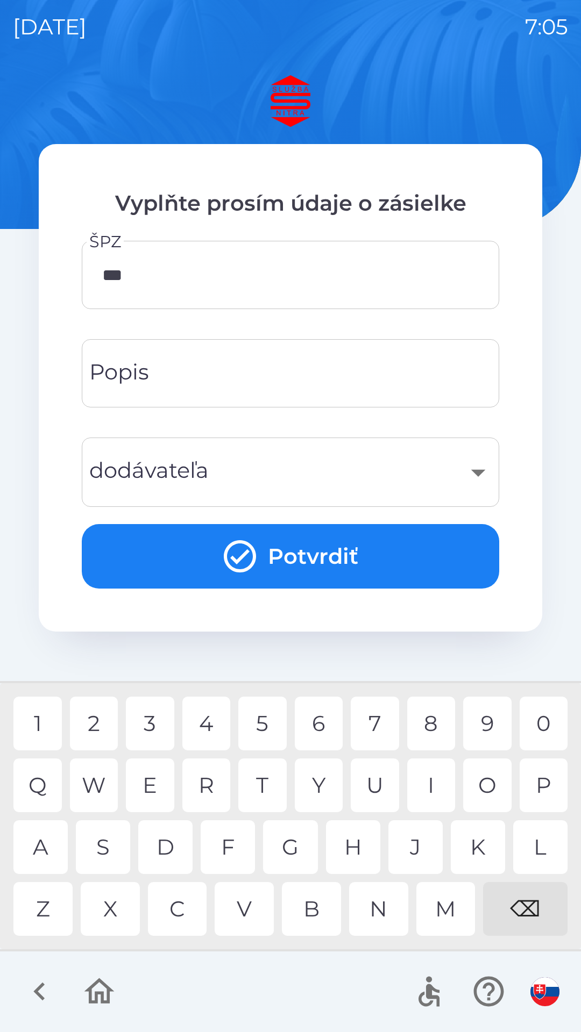
click at [98, 721] on div "2" at bounding box center [94, 724] width 48 height 54
click at [101, 720] on div "2" at bounding box center [94, 724] width 48 height 54
click at [437, 726] on div "8" at bounding box center [431, 724] width 48 height 54
click at [442, 724] on div "8" at bounding box center [431, 724] width 48 height 54
type input "*******"
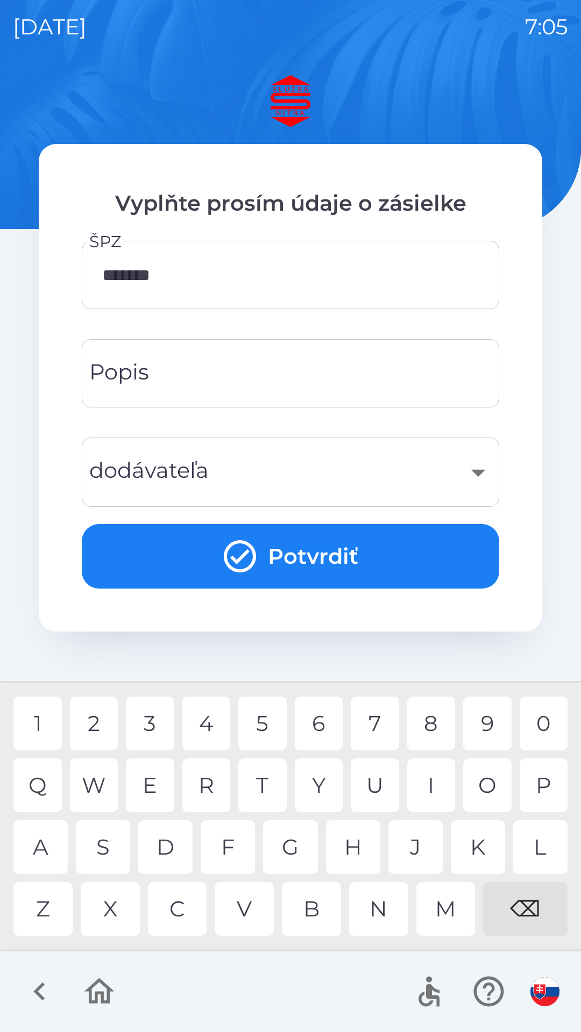
click at [199, 725] on div "4" at bounding box center [206, 724] width 48 height 54
click at [291, 368] on input "Popis" at bounding box center [290, 373] width 391 height 42
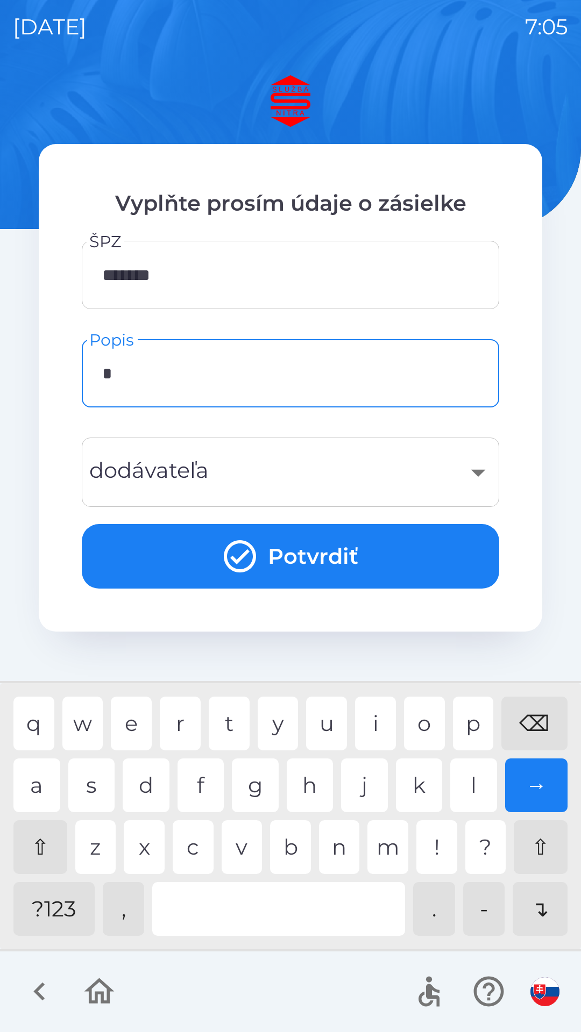
click at [313, 784] on div "h" at bounding box center [310, 786] width 47 height 54
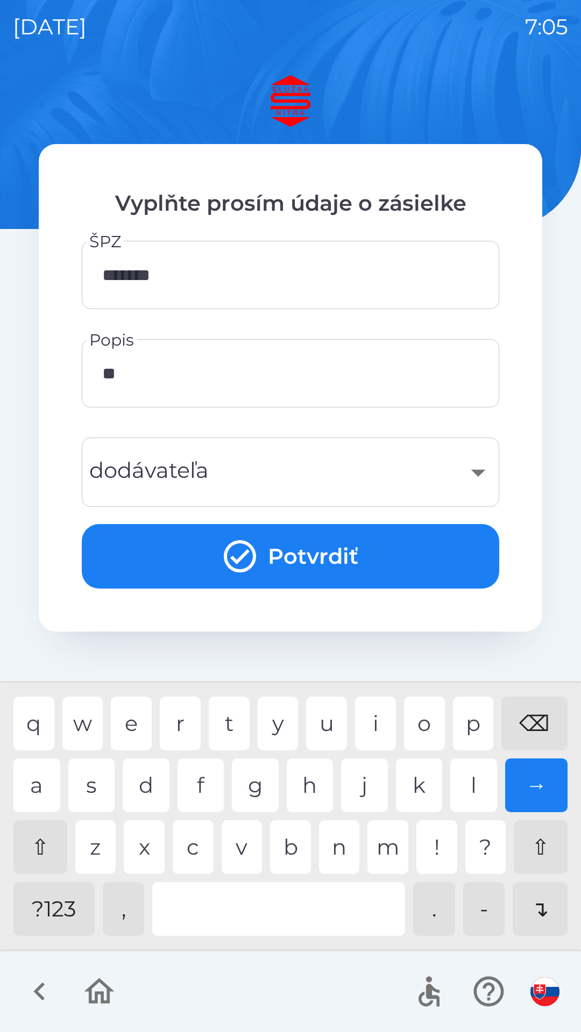
click at [45, 781] on div "a" at bounding box center [36, 786] width 47 height 54
type input "****"
click at [316, 439] on div "​ dodávateľa" at bounding box center [290, 472] width 417 height 69
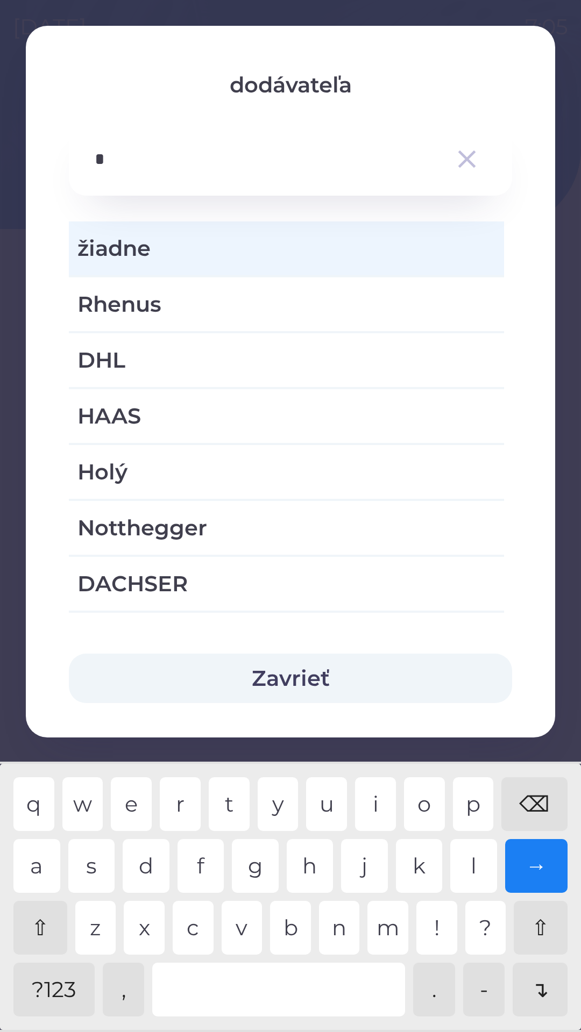
click at [312, 862] on div "h" at bounding box center [310, 866] width 47 height 54
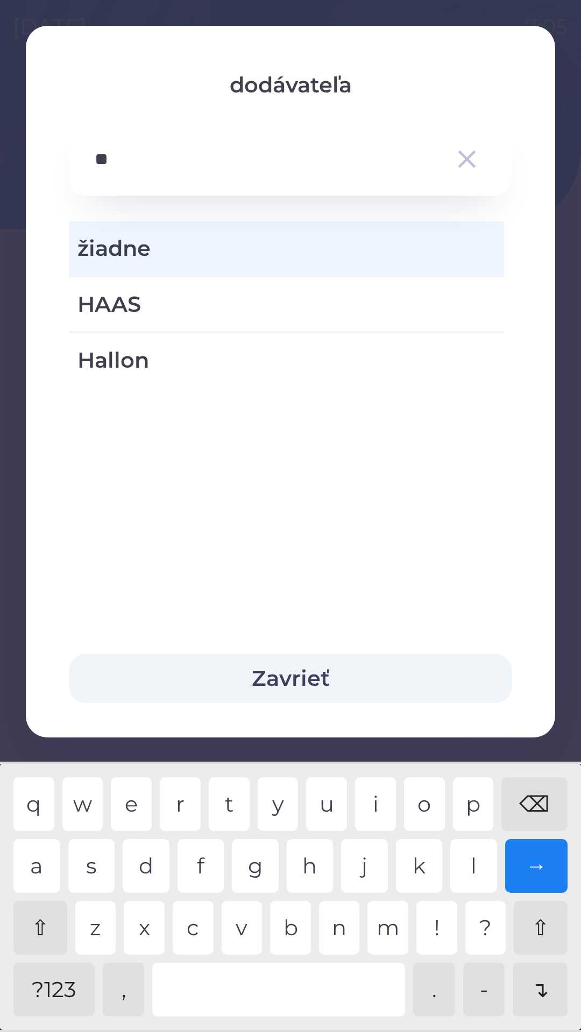
click at [50, 862] on div "a" at bounding box center [36, 866] width 47 height 54
click at [60, 866] on div "a s d f g h j k l →" at bounding box center [290, 866] width 554 height 54
type input "**"
click at [547, 803] on div "⌫" at bounding box center [534, 805] width 66 height 54
click at [341, 299] on span "HAAS" at bounding box center [286, 304] width 418 height 32
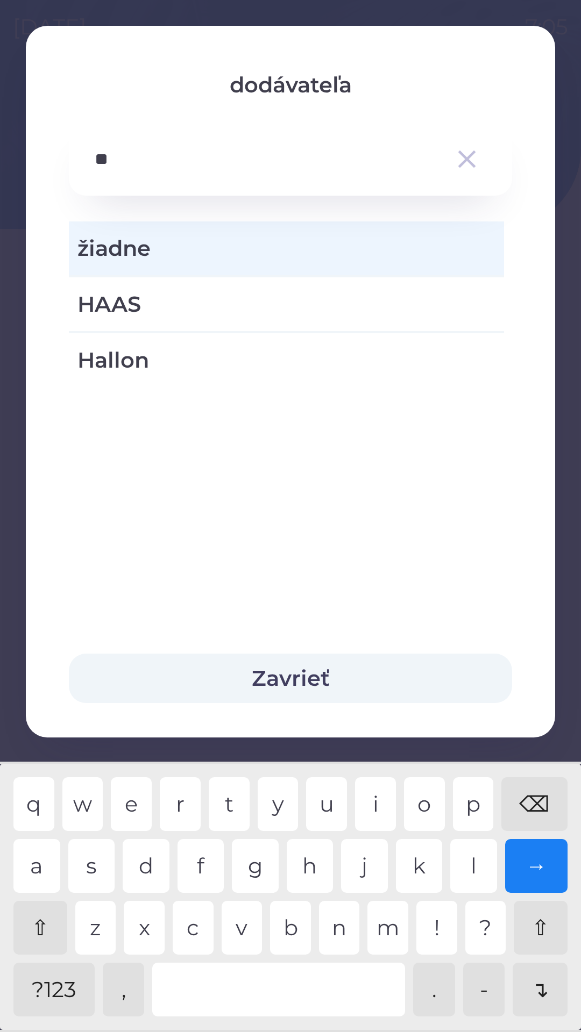
type input "***"
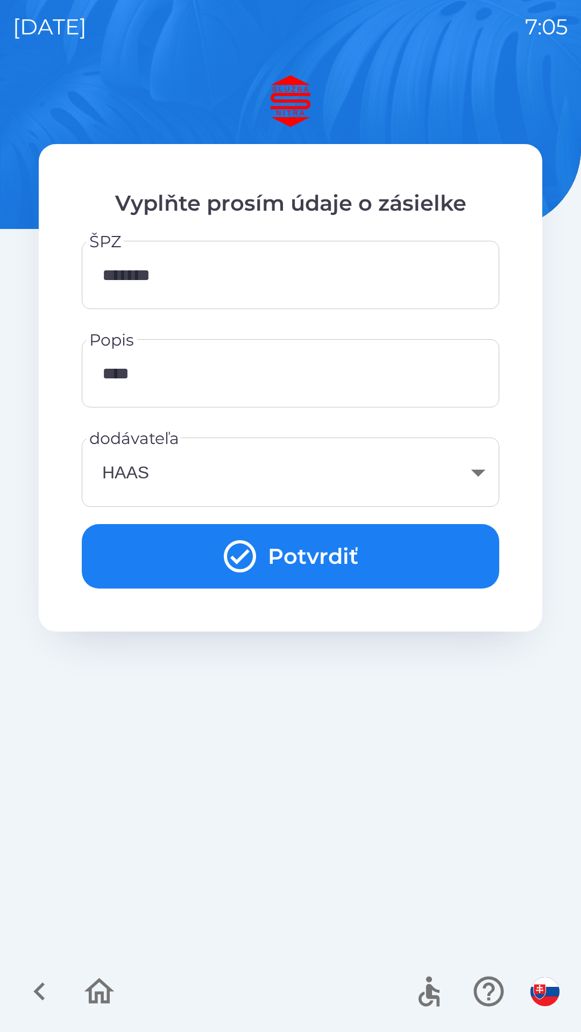
click at [384, 550] on button "Potvrdiť" at bounding box center [290, 556] width 417 height 65
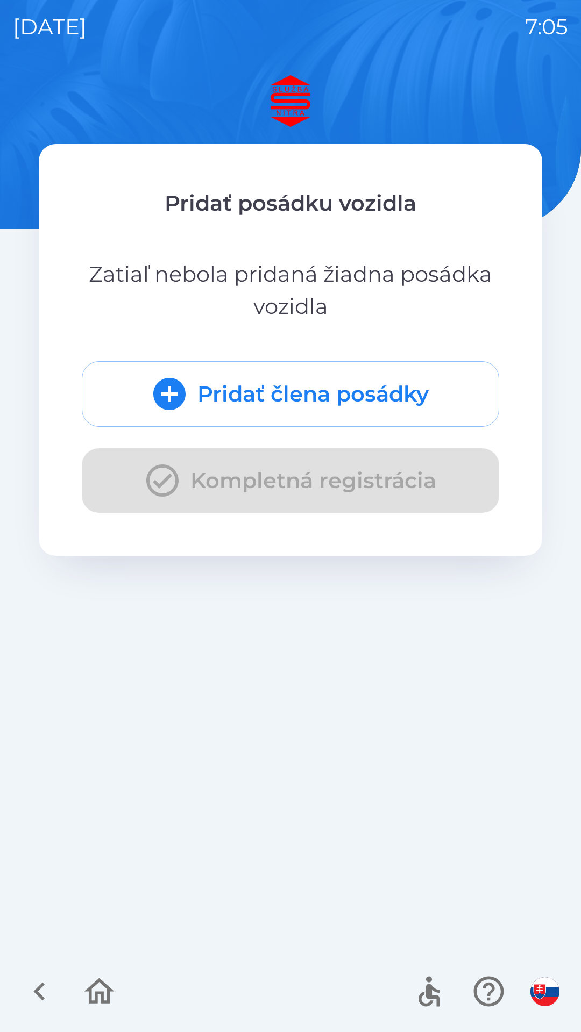
click at [420, 376] on button "Pridať člena posádky" at bounding box center [290, 394] width 417 height 66
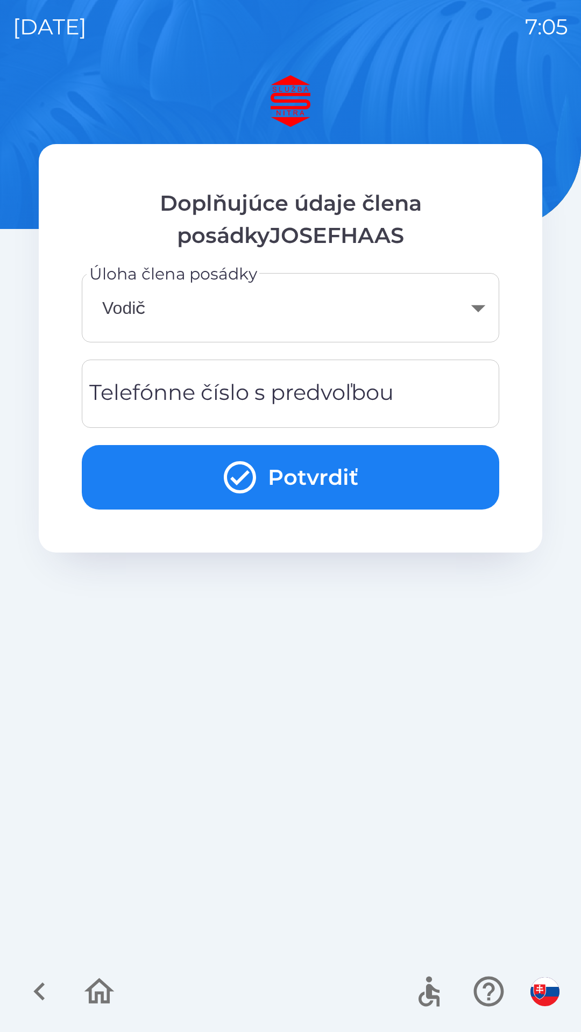
click at [330, 376] on input "Telefónne číslo s predvoľbou" at bounding box center [290, 394] width 391 height 42
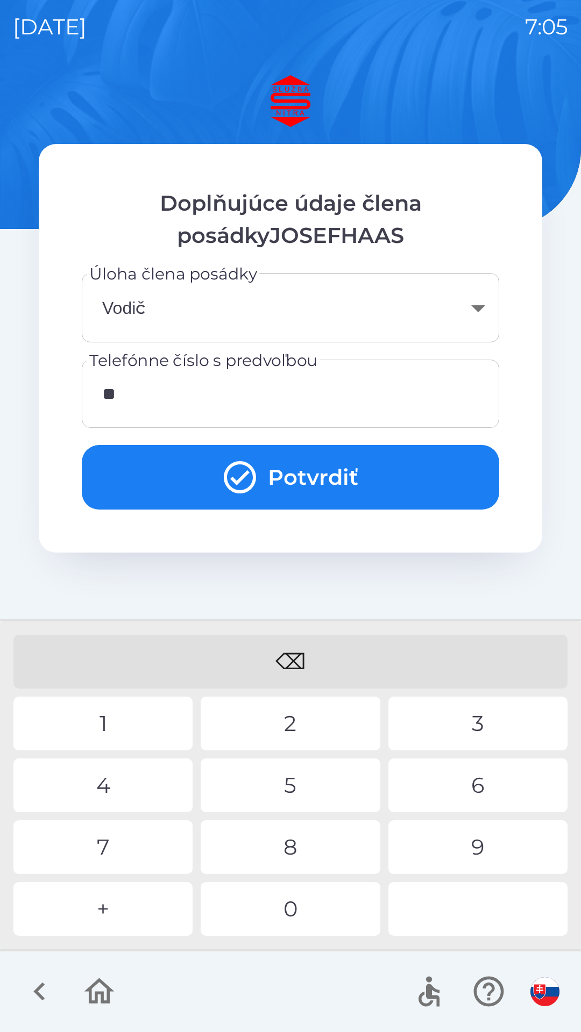
click at [139, 775] on div "4" at bounding box center [102, 786] width 179 height 54
click at [301, 895] on div "0" at bounding box center [290, 909] width 179 height 54
click at [139, 715] on div "1" at bounding box center [102, 724] width 179 height 54
click at [290, 907] on div "0" at bounding box center [290, 909] width 179 height 54
type input "**********"
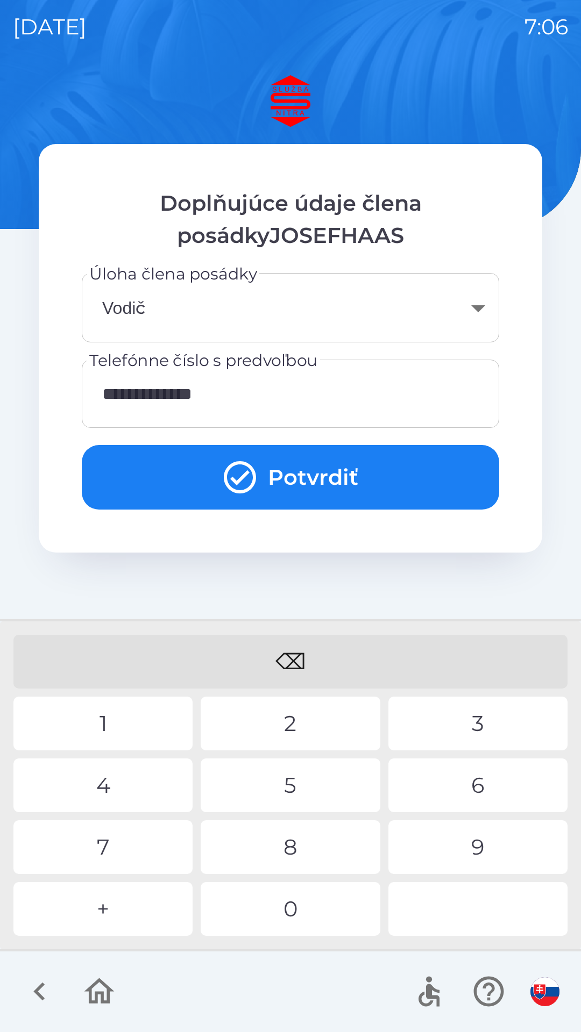
click at [391, 482] on button "Potvrdiť" at bounding box center [290, 477] width 417 height 65
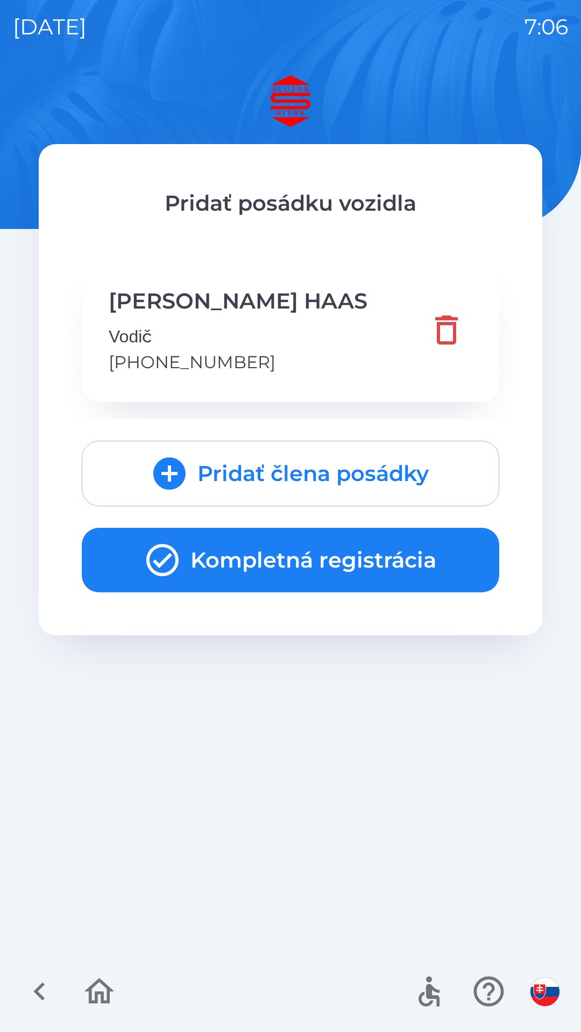
click at [401, 555] on button "Kompletná registrácia" at bounding box center [290, 560] width 417 height 65
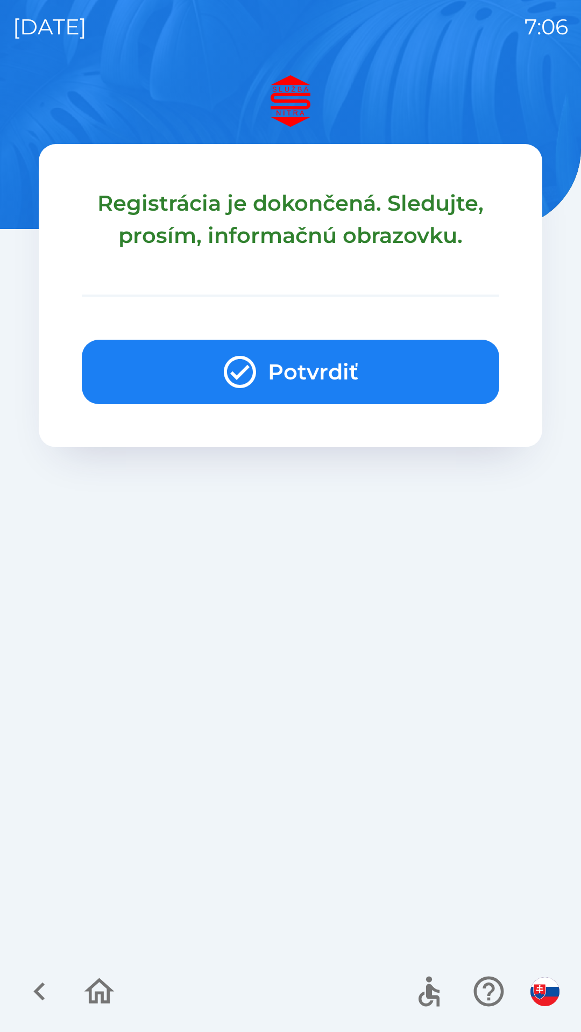
click at [380, 354] on button "Potvrdiť" at bounding box center [290, 372] width 417 height 65
